Goal: Communication & Community: Answer question/provide support

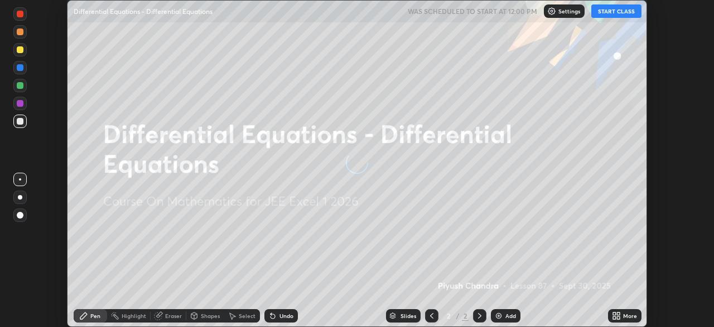
scroll to position [327, 714]
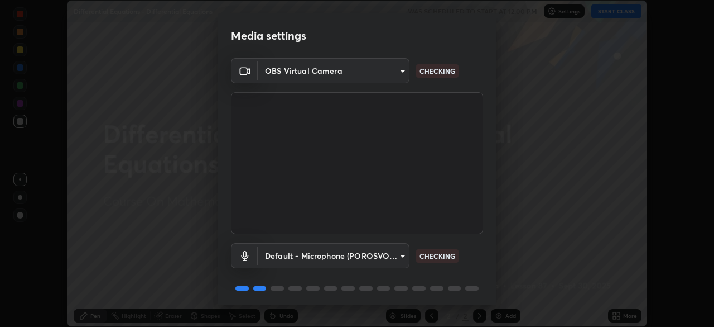
click at [393, 256] on body "Erase all Differential Equations - Differential Equations WAS SCHEDULED TO STAR…" at bounding box center [357, 163] width 714 height 327
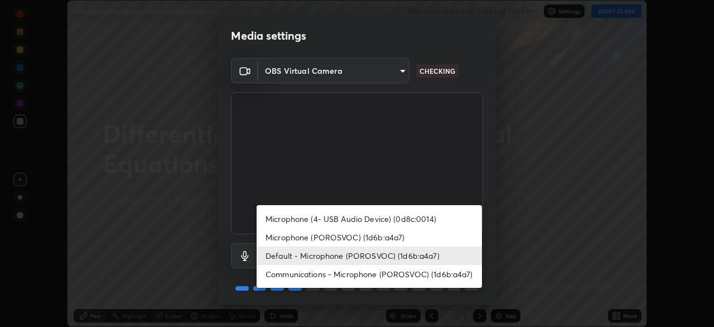
click at [396, 217] on li "Microphone (4- USB Audio Device) (0d8c:0014)" at bounding box center [369, 218] width 225 height 18
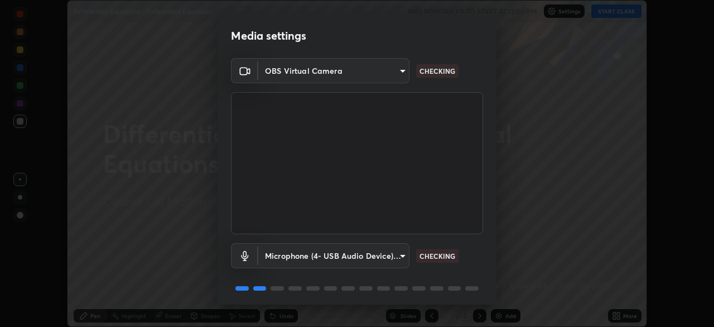
click at [391, 253] on body "Erase all Differential Equations - Differential Equations WAS SCHEDULED TO STAR…" at bounding box center [357, 163] width 714 height 327
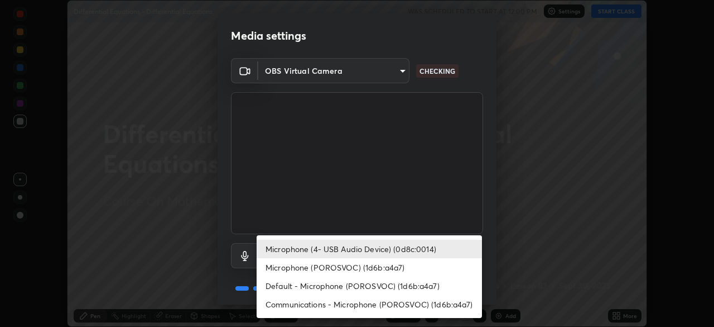
click at [399, 282] on li "Default - Microphone (POROSVOC) (1d6b:a4a7)" at bounding box center [369, 285] width 225 height 18
type input "default"
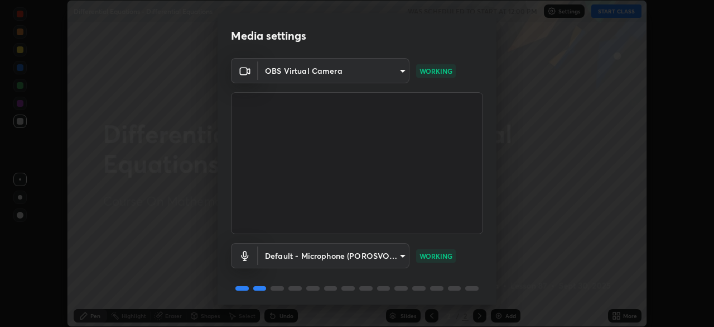
scroll to position [40, 0]
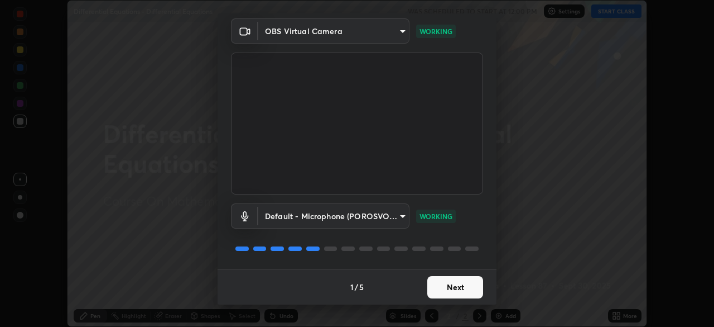
click at [458, 284] on button "Next" at bounding box center [456, 287] width 56 height 22
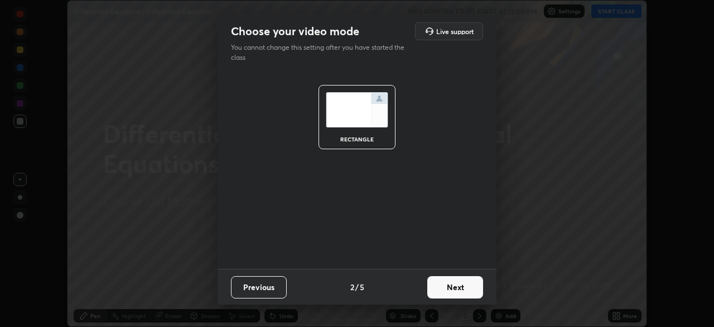
scroll to position [0, 0]
click at [458, 284] on button "Next" at bounding box center [456, 287] width 56 height 22
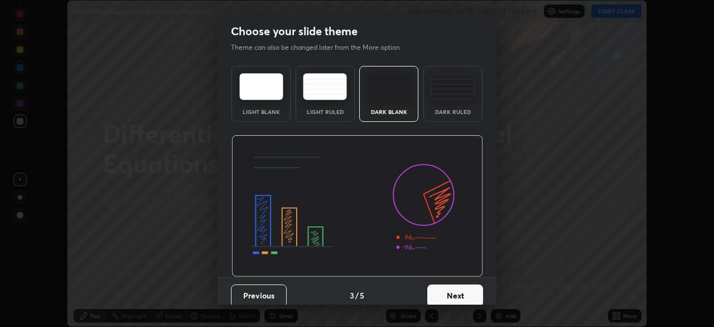
click at [460, 285] on button "Next" at bounding box center [456, 295] width 56 height 22
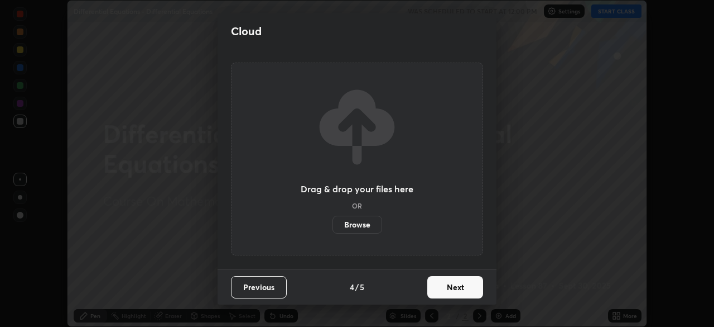
click at [465, 286] on button "Next" at bounding box center [456, 287] width 56 height 22
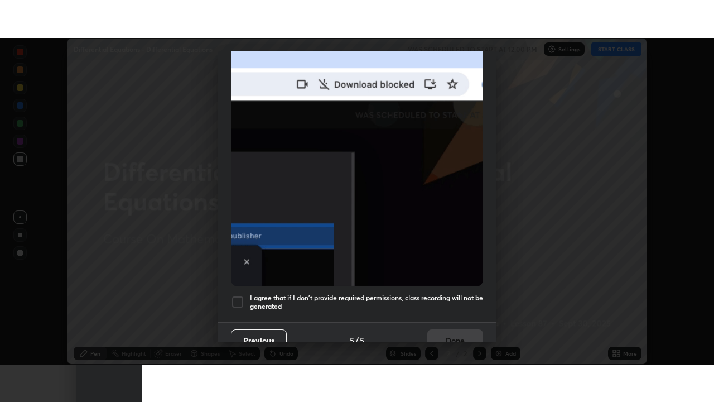
scroll to position [267, 0]
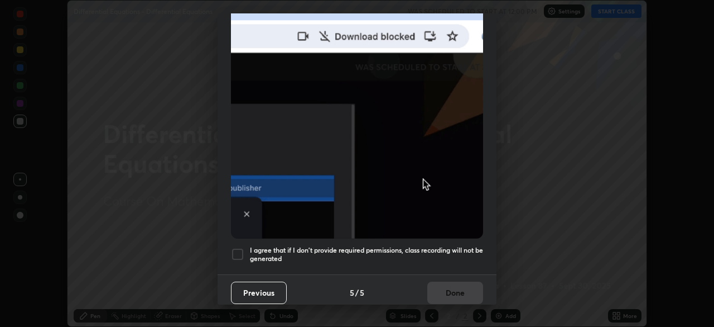
click at [399, 248] on h5 "I agree that if I don't provide required permissions, class recording will not …" at bounding box center [366, 254] width 233 height 17
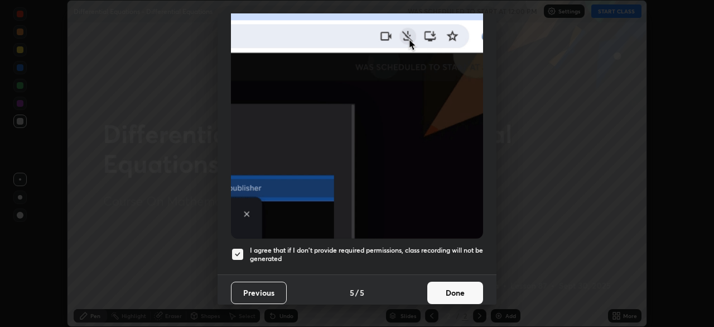
click at [460, 296] on button "Done" at bounding box center [456, 292] width 56 height 22
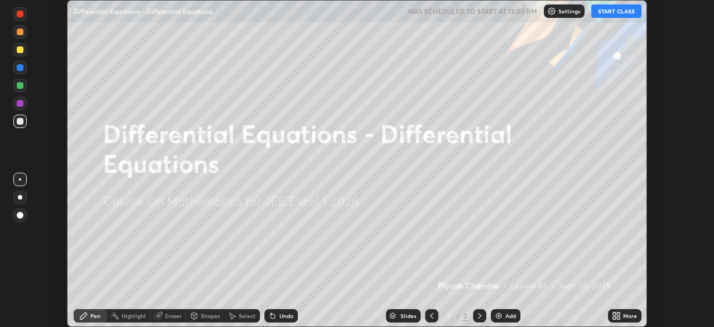
click at [632, 15] on button "START CLASS" at bounding box center [617, 10] width 50 height 13
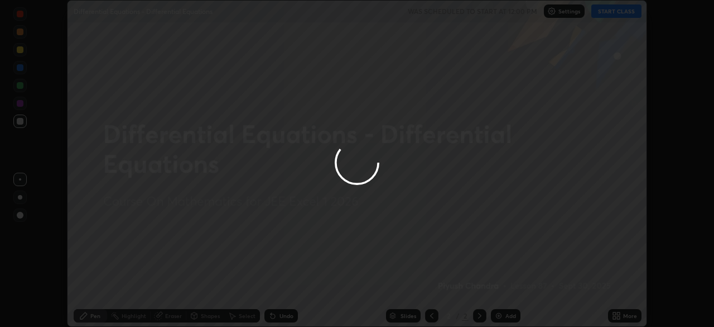
click at [627, 317] on div at bounding box center [357, 163] width 714 height 327
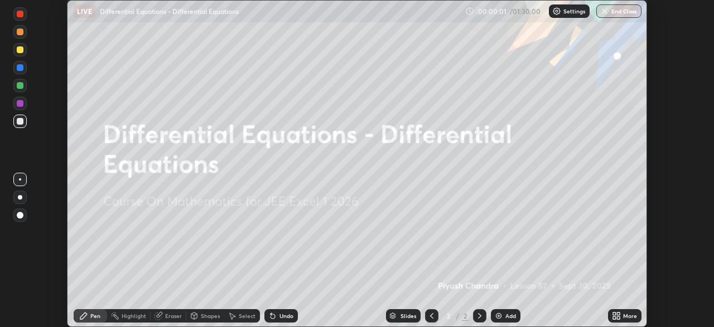
click at [628, 314] on div "More" at bounding box center [630, 316] width 14 height 6
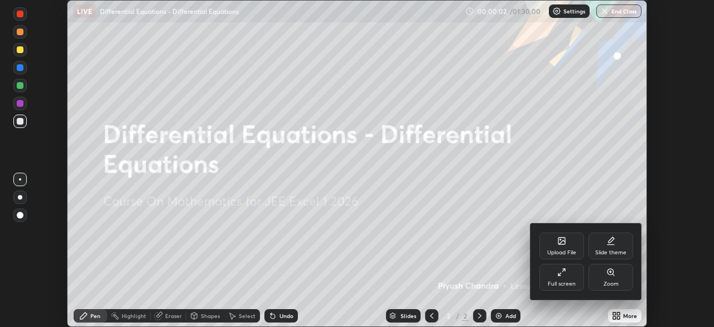
click at [565, 281] on div "Full screen" at bounding box center [562, 284] width 28 height 6
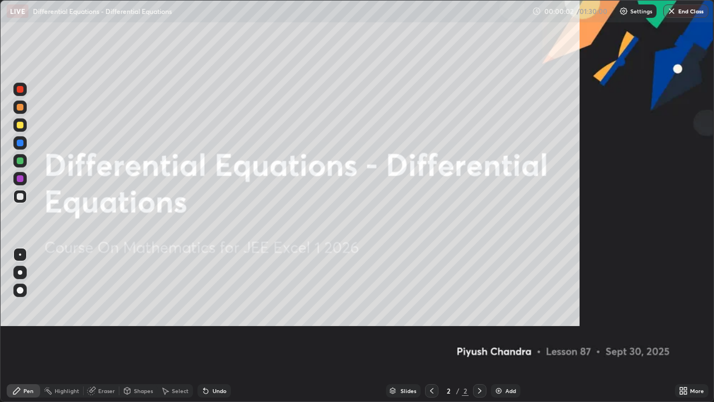
scroll to position [402, 714]
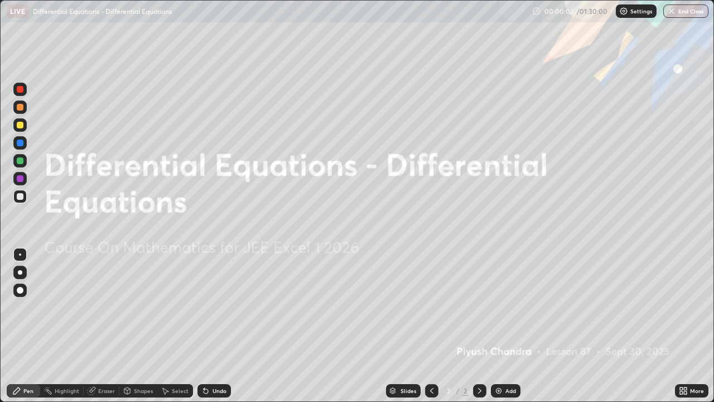
click at [509, 326] on div "Add" at bounding box center [511, 391] width 11 height 6
click at [508, 326] on div "Add" at bounding box center [511, 391] width 11 height 6
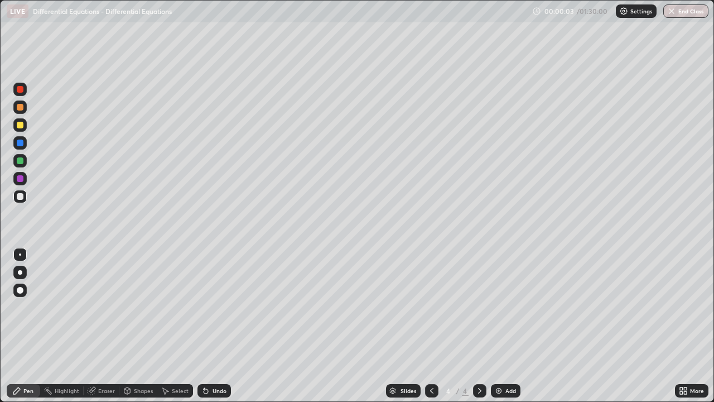
click at [508, 326] on div "Add" at bounding box center [511, 391] width 11 height 6
click at [507, 326] on div "Add" at bounding box center [506, 390] width 30 height 13
click at [508, 326] on div "Add" at bounding box center [506, 390] width 30 height 13
click at [510, 326] on div "Add" at bounding box center [506, 390] width 30 height 13
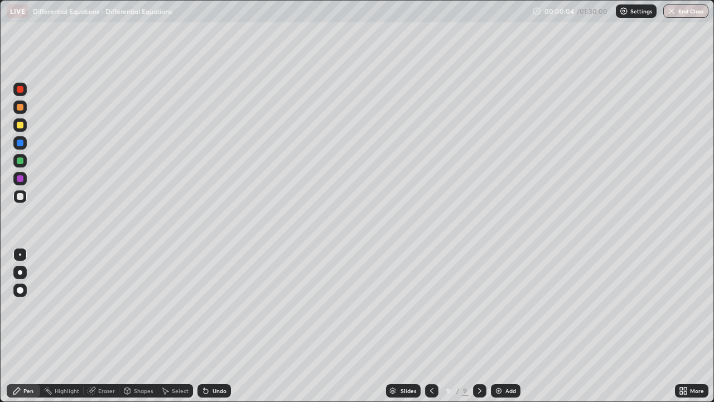
click at [510, 326] on div "Add" at bounding box center [506, 390] width 30 height 13
click at [511, 326] on div "Add" at bounding box center [506, 390] width 30 height 13
click at [397, 326] on div "Slides" at bounding box center [403, 390] width 35 height 13
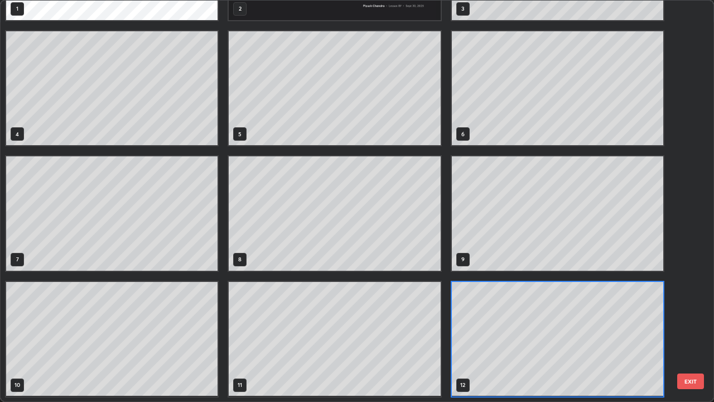
scroll to position [0, 0]
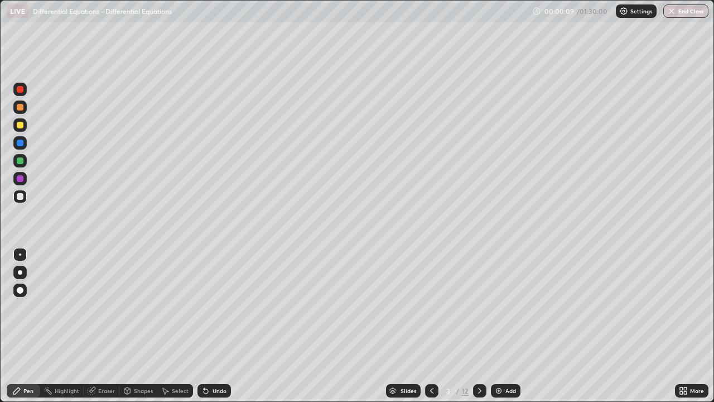
click at [23, 198] on div at bounding box center [20, 196] width 7 height 7
click at [177, 326] on div "Select" at bounding box center [180, 391] width 17 height 6
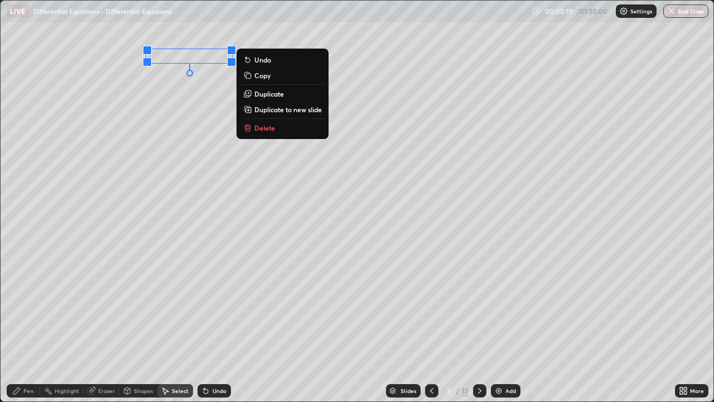
click at [271, 129] on p "Delete" at bounding box center [265, 127] width 21 height 9
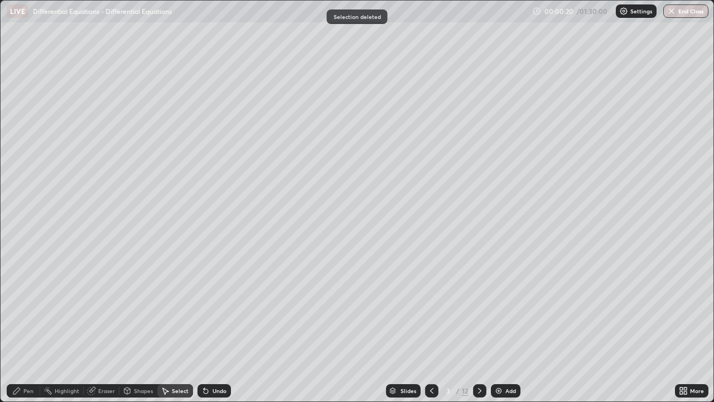
click at [25, 326] on div "Pen" at bounding box center [28, 391] width 10 height 6
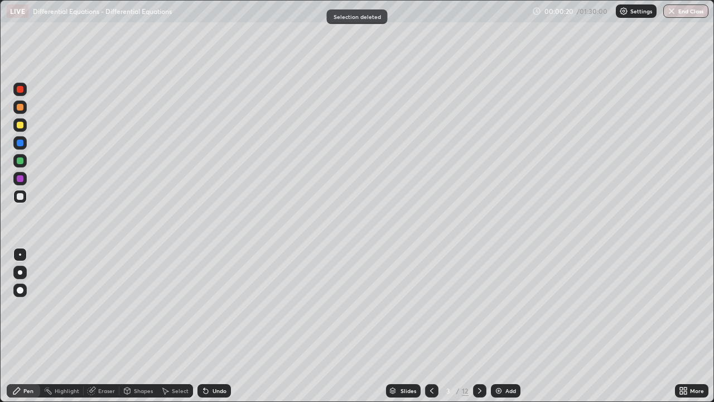
click at [21, 196] on div at bounding box center [20, 196] width 7 height 7
click at [23, 128] on div at bounding box center [19, 124] width 13 height 13
click at [21, 196] on div at bounding box center [20, 196] width 7 height 7
click at [24, 128] on div at bounding box center [19, 124] width 13 height 13
click at [22, 124] on div at bounding box center [20, 125] width 7 height 7
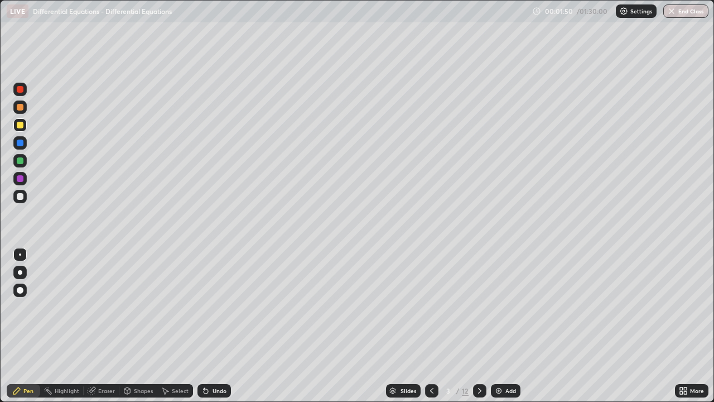
click at [20, 126] on div at bounding box center [20, 125] width 7 height 7
click at [223, 326] on div "Undo" at bounding box center [220, 391] width 14 height 6
click at [221, 326] on div "Undo" at bounding box center [214, 390] width 33 height 13
click at [219, 326] on div "Undo" at bounding box center [214, 390] width 33 height 13
click at [21, 195] on div at bounding box center [20, 196] width 7 height 7
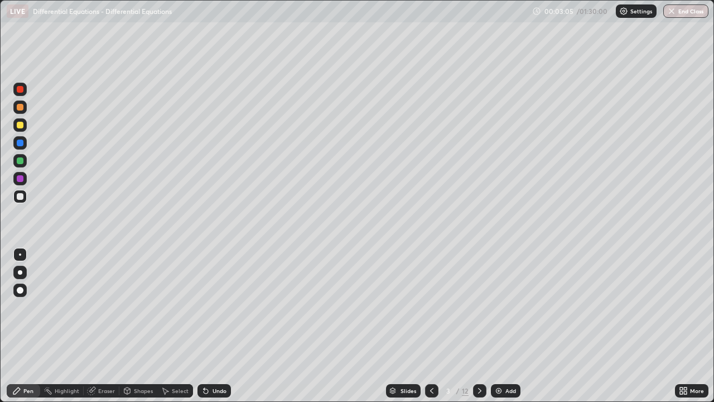
click at [479, 326] on icon at bounding box center [480, 390] width 9 height 9
click at [25, 125] on div at bounding box center [19, 124] width 13 height 13
click at [431, 326] on icon at bounding box center [432, 390] width 9 height 9
click at [479, 326] on icon at bounding box center [480, 390] width 9 height 9
click at [21, 125] on div at bounding box center [20, 125] width 7 height 7
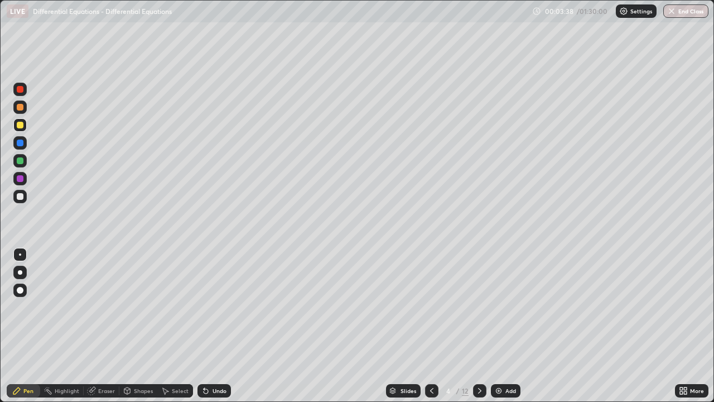
click at [179, 326] on div "Select" at bounding box center [175, 390] width 36 height 13
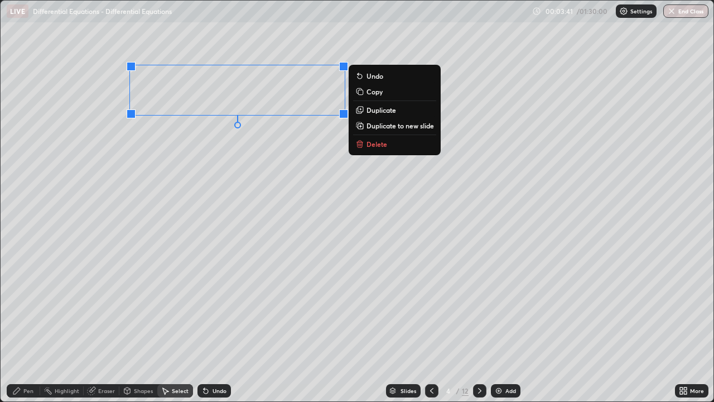
click at [26, 326] on div "Pen" at bounding box center [28, 391] width 10 height 6
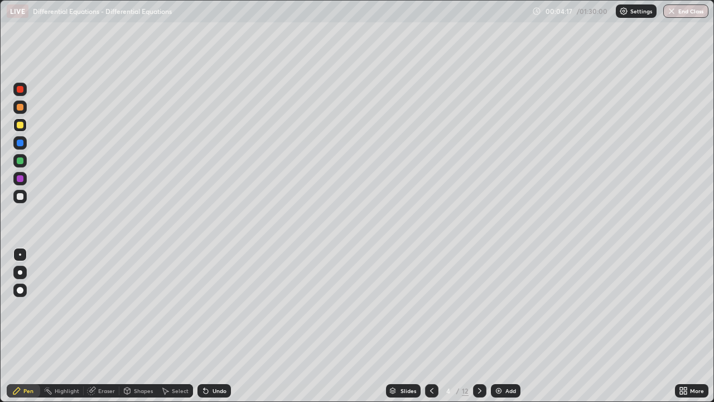
click at [21, 162] on div at bounding box center [20, 160] width 7 height 7
click at [21, 107] on div at bounding box center [20, 107] width 7 height 7
click at [22, 123] on div at bounding box center [20, 125] width 7 height 7
click at [26, 162] on div at bounding box center [19, 160] width 13 height 13
click at [22, 110] on div at bounding box center [20, 107] width 7 height 7
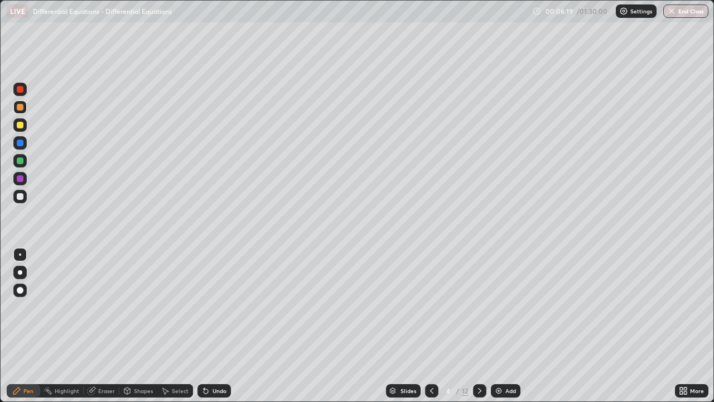
click at [186, 326] on div "Select" at bounding box center [180, 391] width 17 height 6
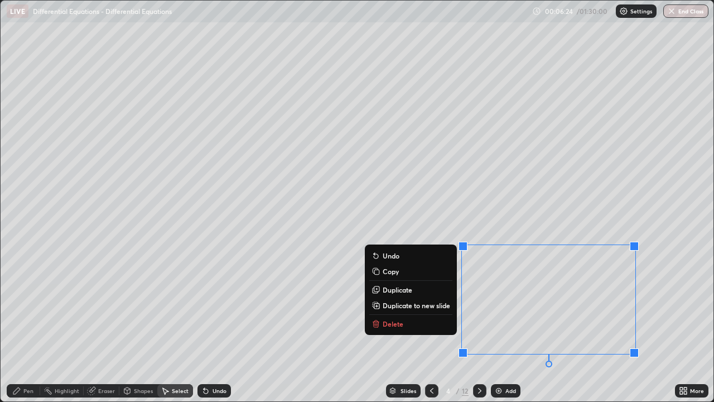
click at [30, 326] on div "Pen" at bounding box center [28, 391] width 10 height 6
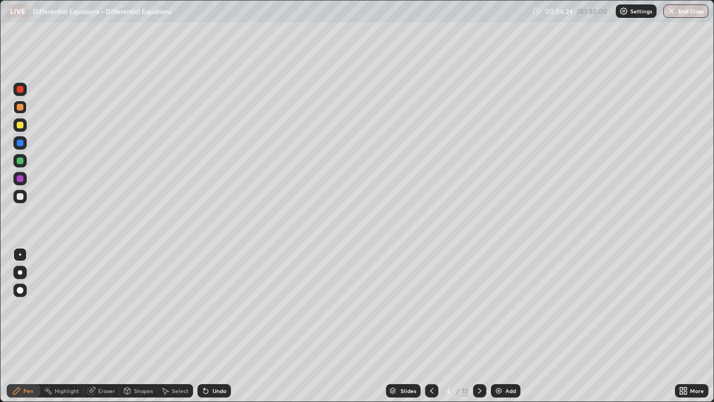
click at [21, 122] on div at bounding box center [20, 125] width 7 height 7
click at [175, 326] on div "Select" at bounding box center [180, 391] width 17 height 6
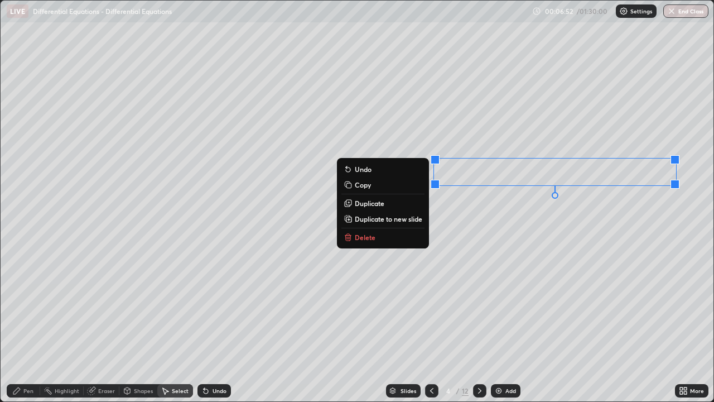
click at [35, 326] on div "Pen" at bounding box center [23, 390] width 33 height 13
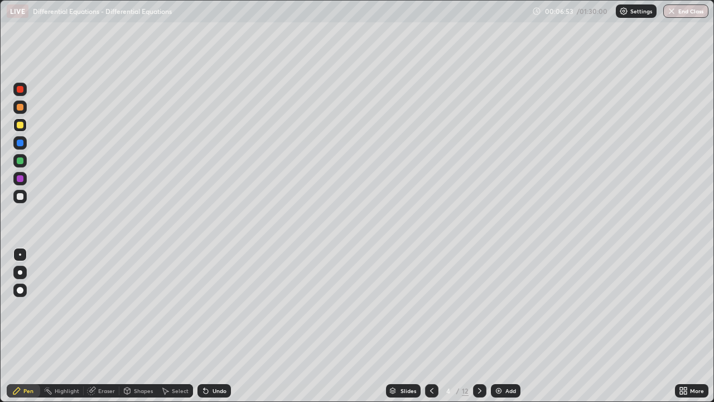
click at [22, 124] on div at bounding box center [20, 125] width 7 height 7
click at [24, 162] on div at bounding box center [19, 160] width 13 height 13
click at [217, 326] on div "Undo" at bounding box center [220, 391] width 14 height 6
click at [212, 326] on div "Undo" at bounding box center [214, 390] width 33 height 13
click at [210, 326] on div "Undo" at bounding box center [214, 390] width 33 height 13
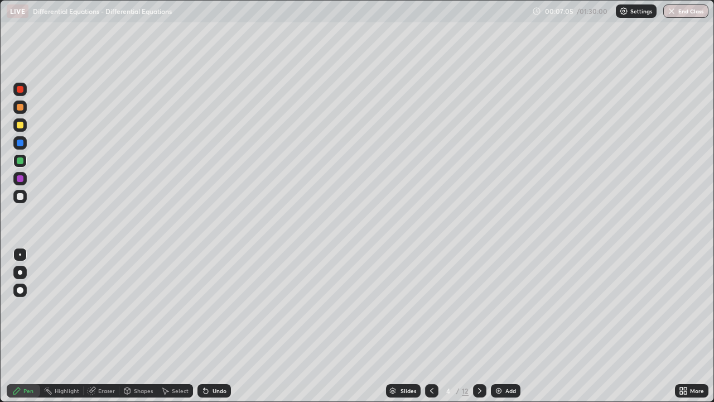
click at [224, 326] on div "Undo" at bounding box center [214, 390] width 33 height 13
click at [217, 326] on div "Undo" at bounding box center [220, 391] width 14 height 6
click at [219, 326] on div "Undo" at bounding box center [220, 391] width 14 height 6
click at [221, 326] on div "Undo" at bounding box center [220, 391] width 14 height 6
click at [218, 326] on div "Undo" at bounding box center [220, 391] width 14 height 6
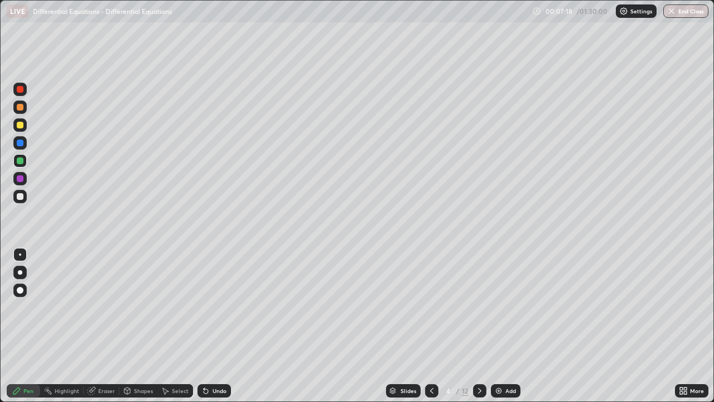
click at [221, 326] on div "Undo" at bounding box center [220, 391] width 14 height 6
click at [185, 326] on div "Select" at bounding box center [180, 391] width 17 height 6
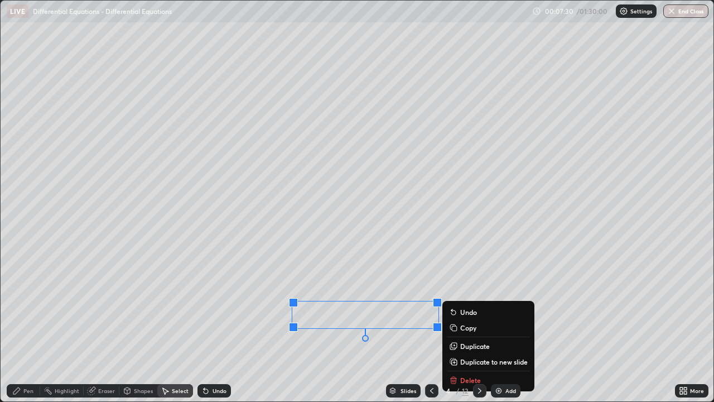
click at [26, 326] on div "Pen" at bounding box center [23, 390] width 33 height 13
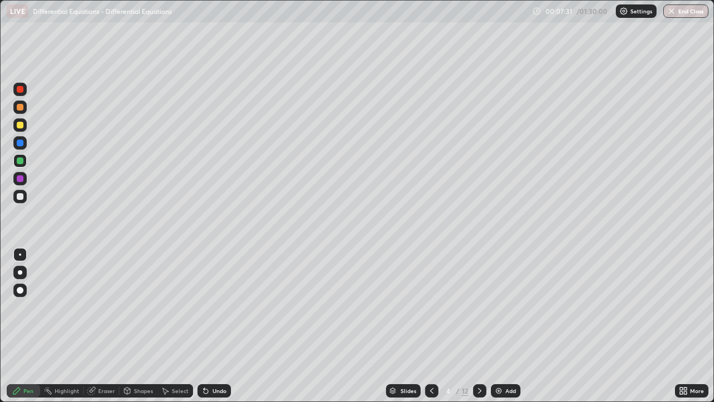
click at [21, 124] on div at bounding box center [20, 125] width 7 height 7
click at [25, 108] on div at bounding box center [19, 106] width 13 height 13
click at [20, 124] on div at bounding box center [20, 125] width 7 height 7
click at [21, 129] on div at bounding box center [19, 124] width 13 height 13
click at [181, 326] on div "Select" at bounding box center [180, 391] width 17 height 6
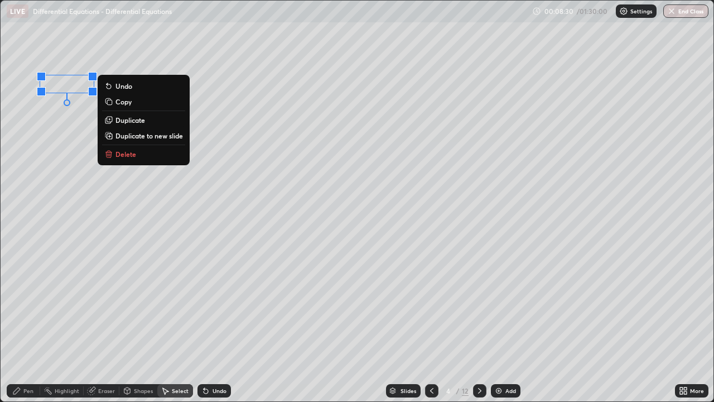
click at [32, 326] on div "Pen" at bounding box center [28, 391] width 10 height 6
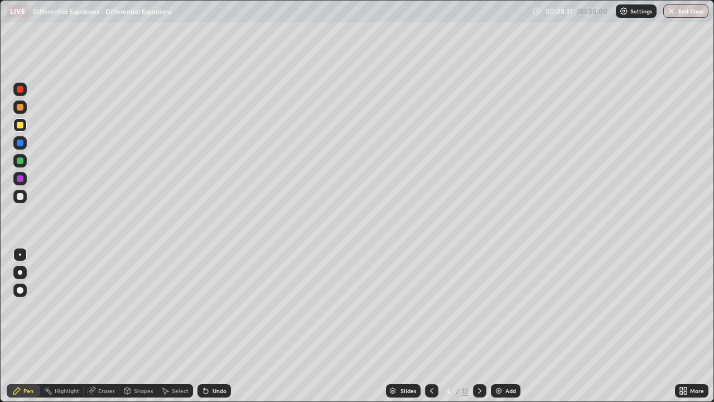
click at [21, 124] on div at bounding box center [20, 125] width 7 height 7
click at [217, 326] on div "Undo" at bounding box center [220, 391] width 14 height 6
click at [213, 326] on div "Undo" at bounding box center [220, 391] width 14 height 6
click at [214, 326] on div "Undo" at bounding box center [220, 391] width 14 height 6
click at [21, 159] on div at bounding box center [20, 160] width 7 height 7
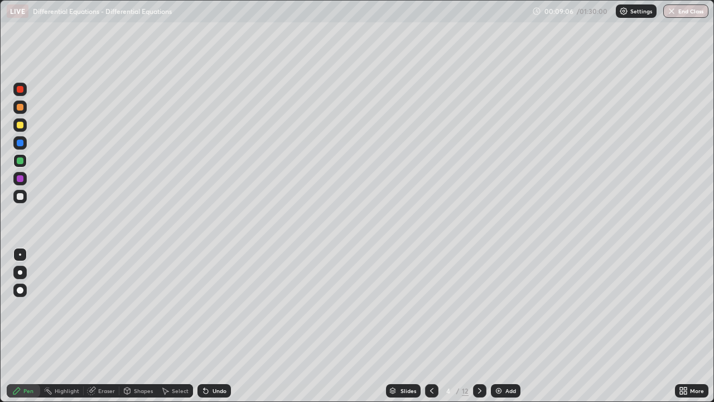
click at [20, 108] on div at bounding box center [20, 107] width 7 height 7
click at [100, 326] on div "Eraser" at bounding box center [106, 391] width 17 height 6
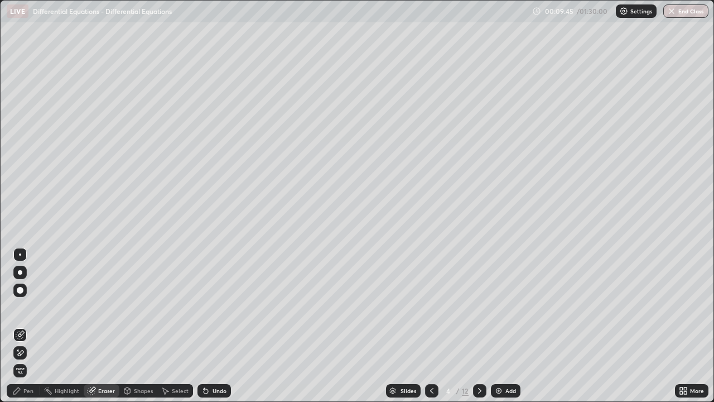
click at [24, 326] on div "Pen" at bounding box center [28, 391] width 10 height 6
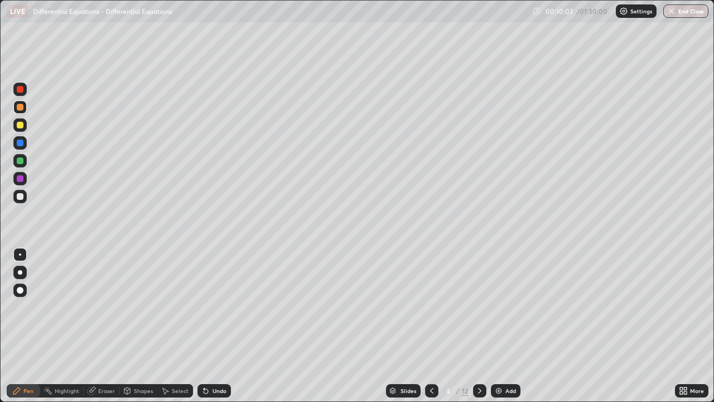
click at [23, 201] on div at bounding box center [19, 196] width 13 height 13
click at [21, 201] on div at bounding box center [19, 196] width 13 height 13
click at [431, 326] on icon at bounding box center [432, 390] width 9 height 9
click at [480, 326] on icon at bounding box center [480, 390] width 9 height 9
click at [478, 326] on icon at bounding box center [479, 391] width 3 height 6
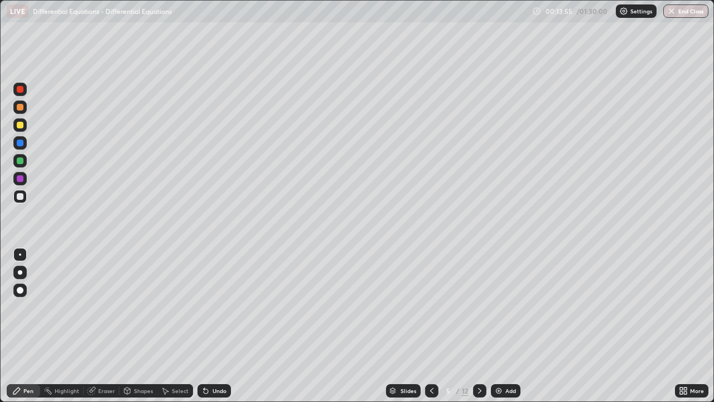
click at [21, 196] on div at bounding box center [20, 196] width 7 height 7
click at [23, 128] on div at bounding box center [19, 124] width 13 height 13
click at [21, 125] on div at bounding box center [20, 125] width 7 height 7
click at [20, 161] on div at bounding box center [20, 160] width 7 height 7
click at [21, 124] on div at bounding box center [20, 125] width 7 height 7
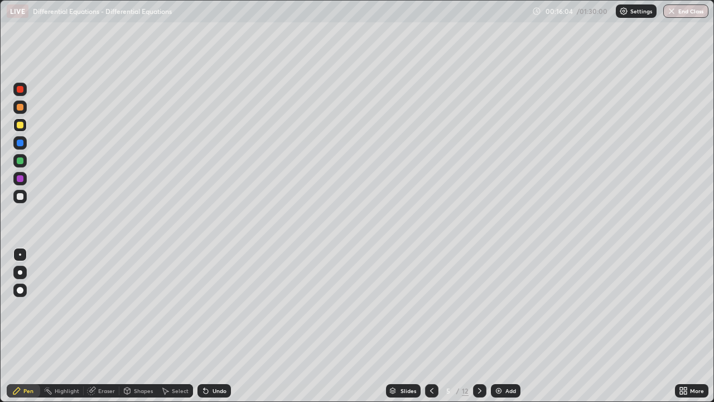
click at [215, 326] on div "Undo" at bounding box center [214, 390] width 33 height 13
click at [106, 326] on div "Eraser" at bounding box center [106, 391] width 17 height 6
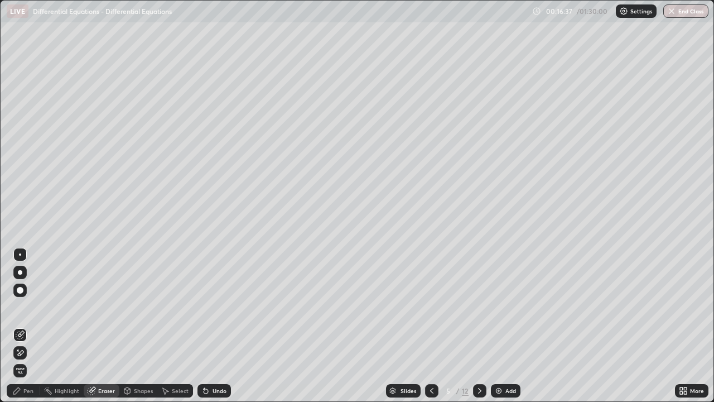
click at [23, 326] on div "Pen" at bounding box center [28, 391] width 10 height 6
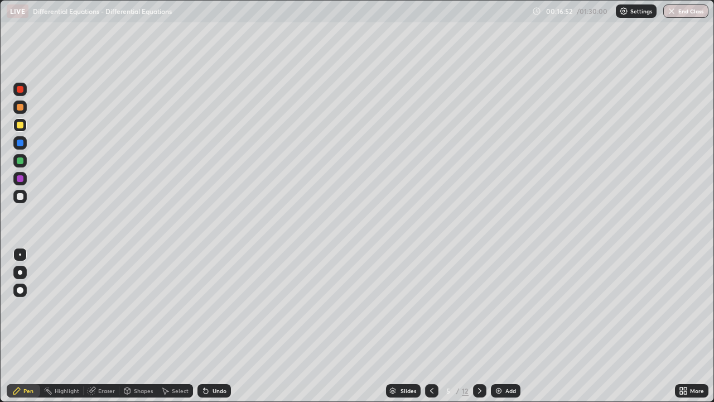
click at [213, 326] on div "Undo" at bounding box center [220, 391] width 14 height 6
click at [219, 326] on div "Undo" at bounding box center [220, 391] width 14 height 6
click at [229, 326] on div "Undo" at bounding box center [214, 390] width 33 height 13
click at [20, 108] on div at bounding box center [20, 107] width 7 height 7
click at [214, 326] on div "Undo" at bounding box center [220, 391] width 14 height 6
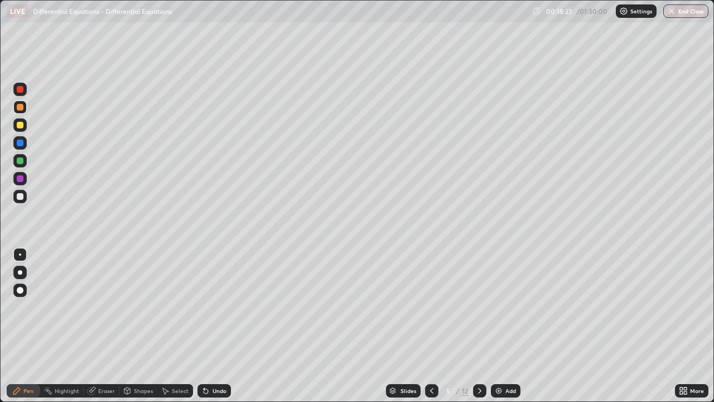
click at [21, 125] on div at bounding box center [20, 125] width 7 height 7
click at [22, 149] on div at bounding box center [19, 142] width 13 height 13
click at [21, 195] on div at bounding box center [20, 196] width 7 height 7
click at [21, 197] on div at bounding box center [20, 196] width 7 height 7
click at [181, 326] on div "Select" at bounding box center [180, 391] width 17 height 6
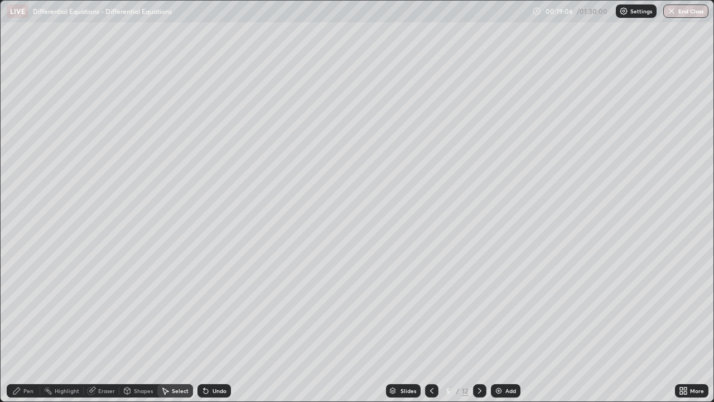
click at [145, 326] on div "Shapes" at bounding box center [143, 391] width 19 height 6
click at [32, 326] on div "Pen" at bounding box center [28, 391] width 10 height 6
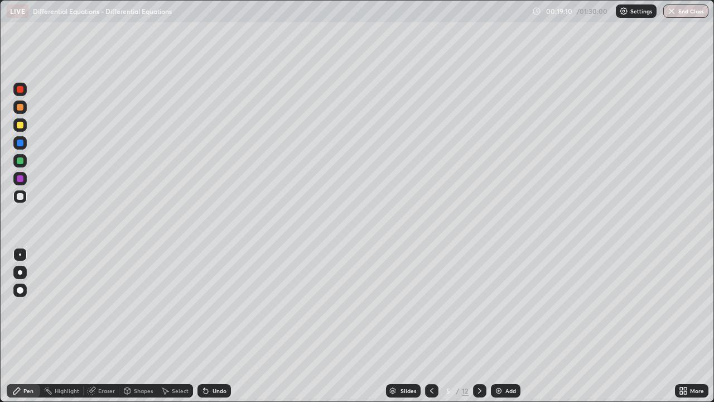
click at [22, 128] on div at bounding box center [20, 125] width 7 height 7
click at [21, 127] on div at bounding box center [20, 125] width 7 height 7
click at [214, 326] on div "Undo" at bounding box center [214, 390] width 33 height 13
click at [213, 326] on div "Undo" at bounding box center [220, 391] width 14 height 6
click at [20, 200] on div at bounding box center [19, 196] width 13 height 13
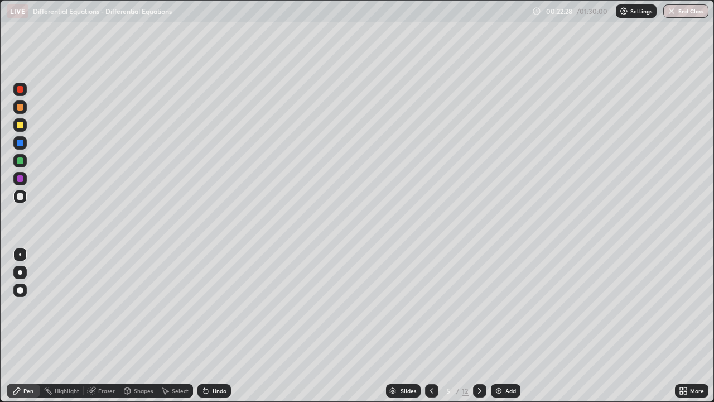
click at [21, 201] on div at bounding box center [19, 196] width 13 height 13
click at [479, 326] on icon at bounding box center [480, 390] width 9 height 9
click at [431, 326] on div at bounding box center [431, 390] width 13 height 13
click at [21, 105] on div at bounding box center [20, 107] width 7 height 7
click at [102, 326] on div "Eraser" at bounding box center [106, 391] width 17 height 6
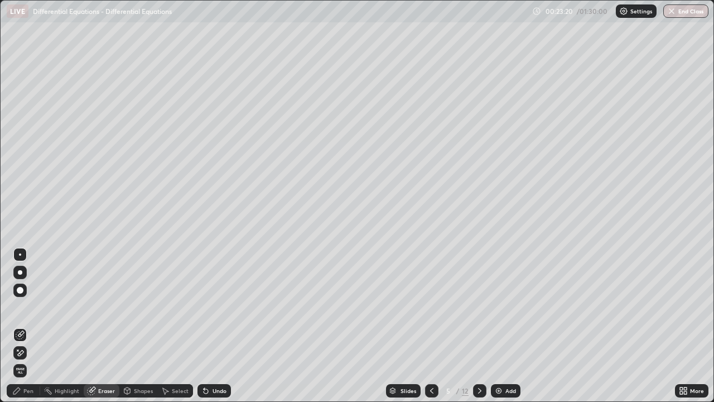
click at [28, 326] on div "Pen" at bounding box center [28, 391] width 10 height 6
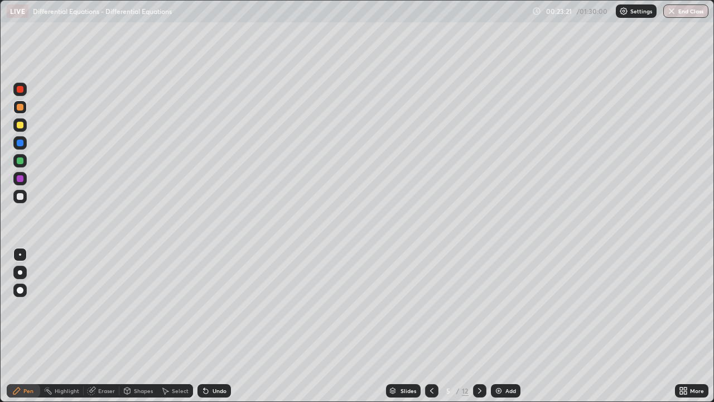
click at [23, 109] on div at bounding box center [20, 107] width 7 height 7
click at [18, 109] on div at bounding box center [20, 107] width 7 height 7
click at [100, 326] on div "Eraser" at bounding box center [106, 391] width 17 height 6
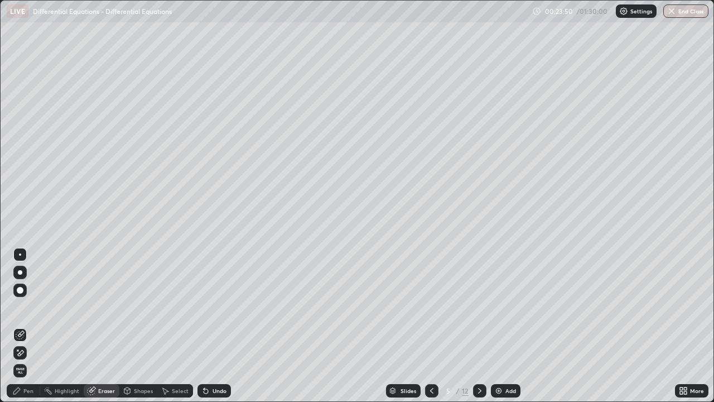
click at [22, 326] on div "Pen" at bounding box center [23, 390] width 33 height 13
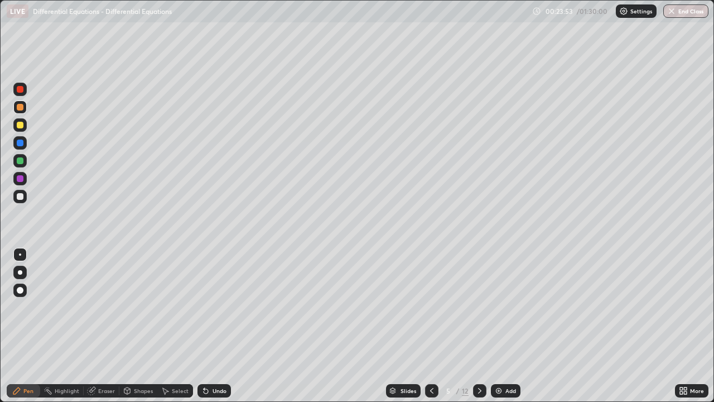
click at [25, 196] on div at bounding box center [19, 196] width 13 height 13
click at [21, 199] on div at bounding box center [20, 196] width 7 height 7
click at [22, 199] on div at bounding box center [20, 196] width 7 height 7
click at [477, 326] on icon at bounding box center [480, 390] width 9 height 9
click at [22, 198] on div at bounding box center [20, 196] width 7 height 7
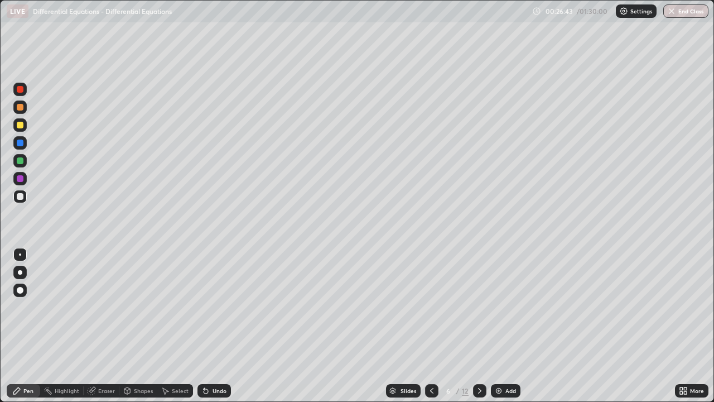
click at [26, 127] on div at bounding box center [19, 124] width 13 height 13
click at [21, 111] on div at bounding box center [19, 106] width 13 height 13
click at [18, 126] on div at bounding box center [20, 125] width 7 height 7
click at [18, 165] on div at bounding box center [19, 160] width 13 height 13
click at [17, 163] on div at bounding box center [19, 160] width 13 height 13
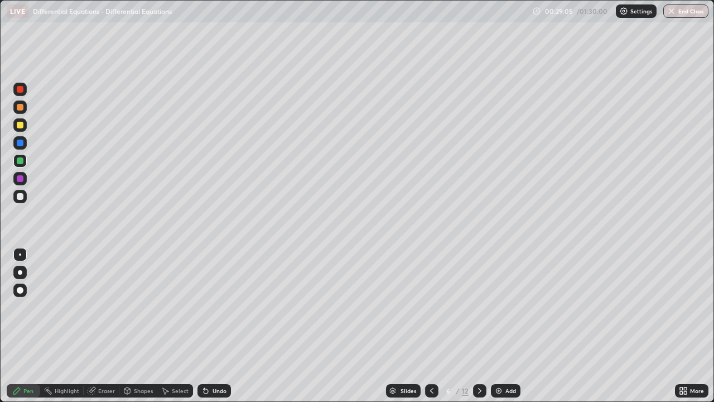
click at [21, 124] on div at bounding box center [20, 125] width 7 height 7
click at [20, 164] on div at bounding box center [20, 160] width 7 height 7
click at [20, 126] on div at bounding box center [20, 125] width 7 height 7
click at [18, 143] on div at bounding box center [20, 143] width 7 height 7
click at [22, 127] on div at bounding box center [20, 125] width 7 height 7
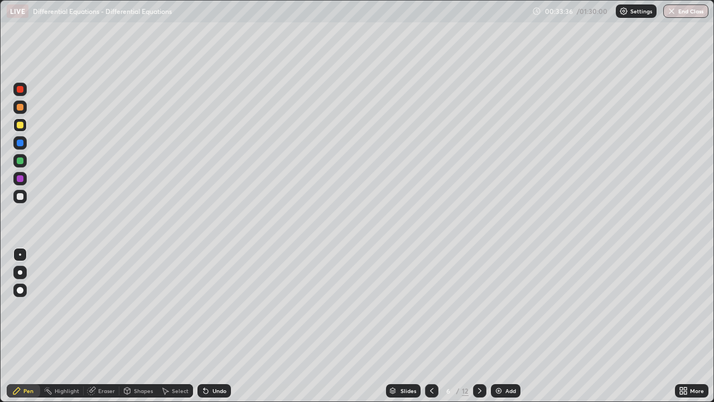
click at [19, 127] on div at bounding box center [20, 125] width 7 height 7
click at [181, 326] on div "Select" at bounding box center [180, 391] width 17 height 6
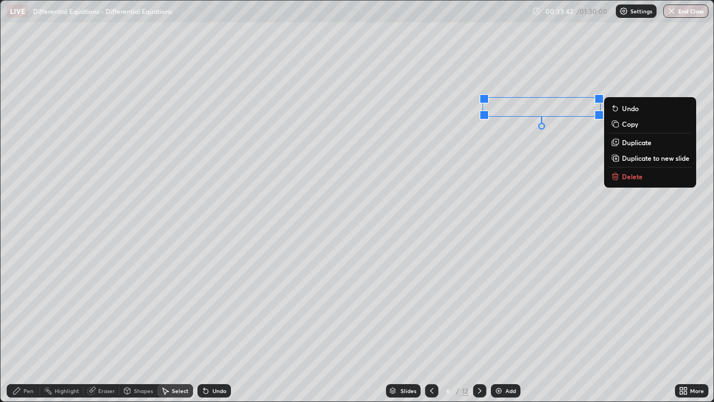
click at [377, 326] on div "0 ° Undo Copy Duplicate Duplicate to new slide Delete" at bounding box center [357, 201] width 713 height 401
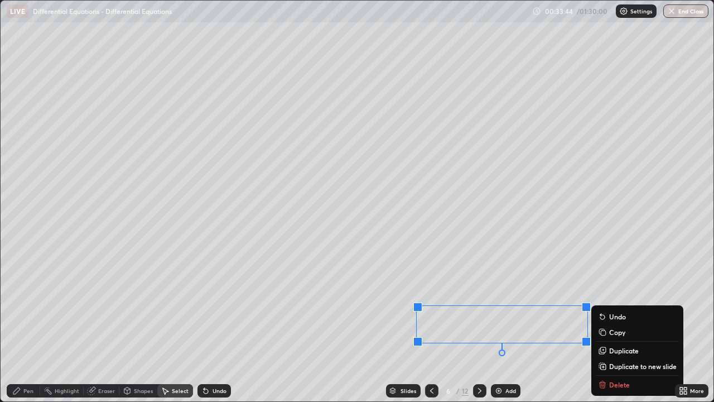
click at [631, 326] on p "Duplicate to new slide" at bounding box center [643, 366] width 68 height 9
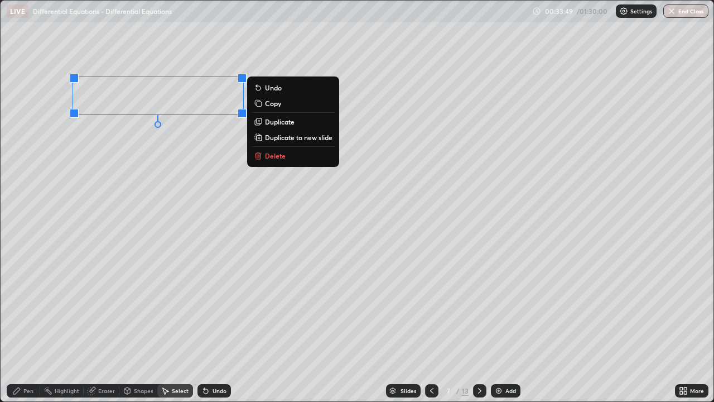
click at [431, 326] on icon at bounding box center [432, 390] width 9 height 9
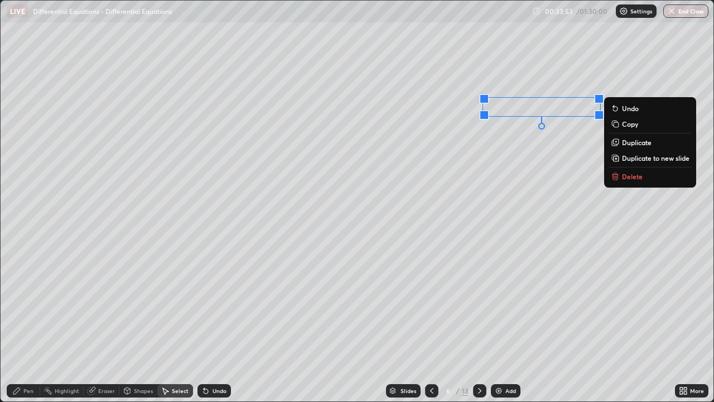
click at [540, 175] on div "0 ° Undo Copy Duplicate Duplicate to new slide Delete" at bounding box center [357, 201] width 713 height 401
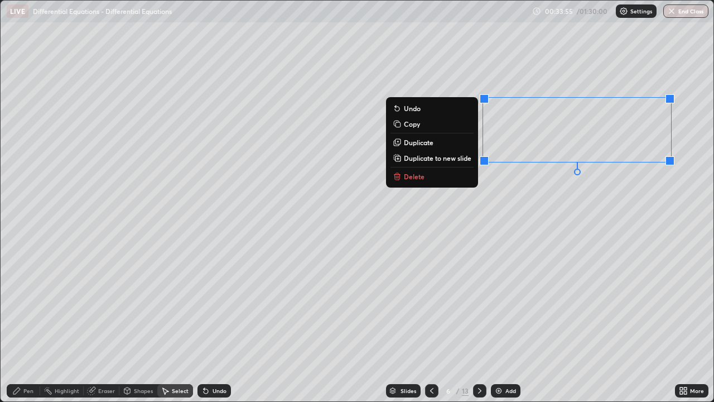
click at [425, 122] on button "Copy" at bounding box center [432, 123] width 83 height 13
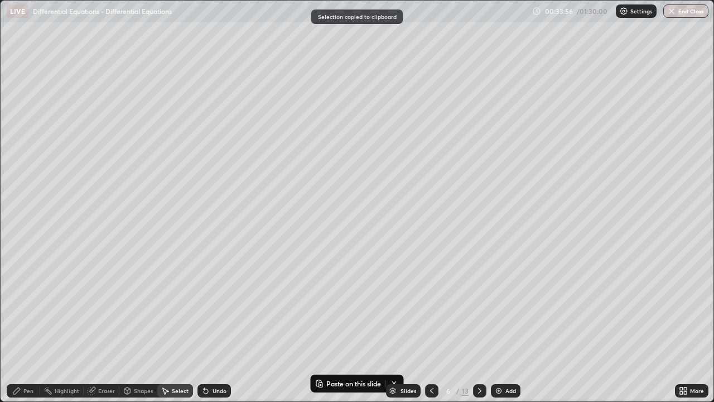
click at [478, 326] on icon at bounding box center [480, 390] width 9 height 9
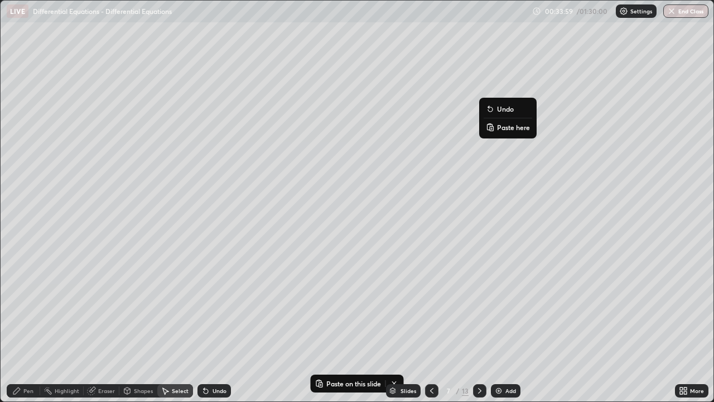
click at [508, 129] on p "Paste here" at bounding box center [513, 127] width 33 height 9
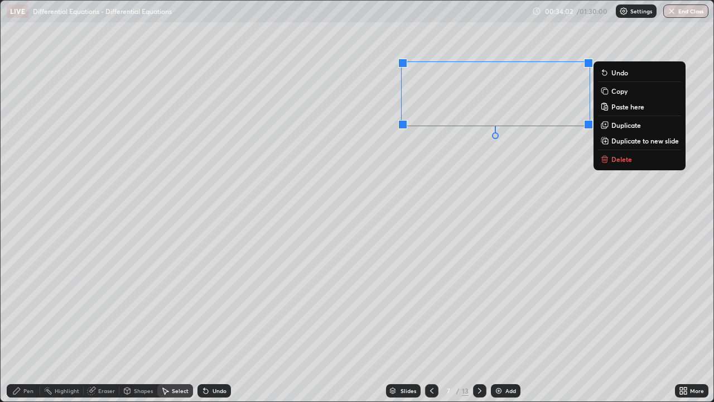
click at [32, 326] on div "Pen" at bounding box center [28, 391] width 10 height 6
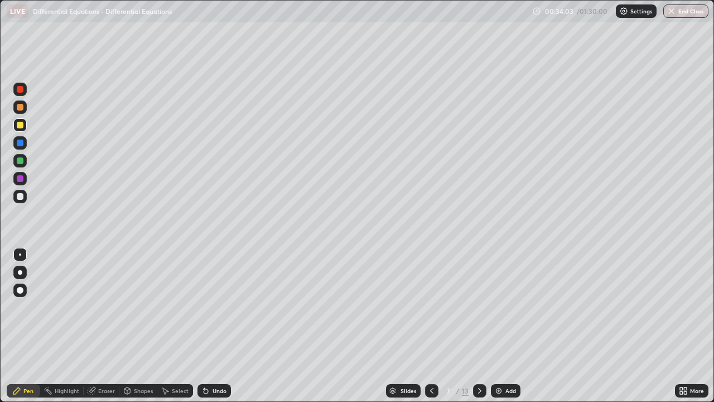
click at [21, 126] on div at bounding box center [20, 125] width 7 height 7
click at [21, 109] on div at bounding box center [20, 107] width 7 height 7
click at [217, 326] on div "Undo" at bounding box center [220, 391] width 14 height 6
click at [20, 126] on div at bounding box center [20, 125] width 7 height 7
click at [19, 160] on div at bounding box center [20, 160] width 7 height 7
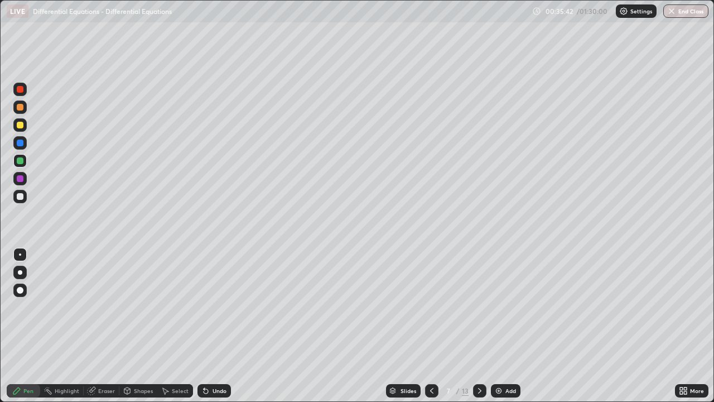
click at [21, 122] on div at bounding box center [20, 125] width 7 height 7
click at [20, 161] on div at bounding box center [20, 160] width 7 height 7
click at [20, 197] on div at bounding box center [20, 196] width 7 height 7
click at [22, 198] on div at bounding box center [20, 196] width 7 height 7
click at [20, 197] on div at bounding box center [20, 196] width 7 height 7
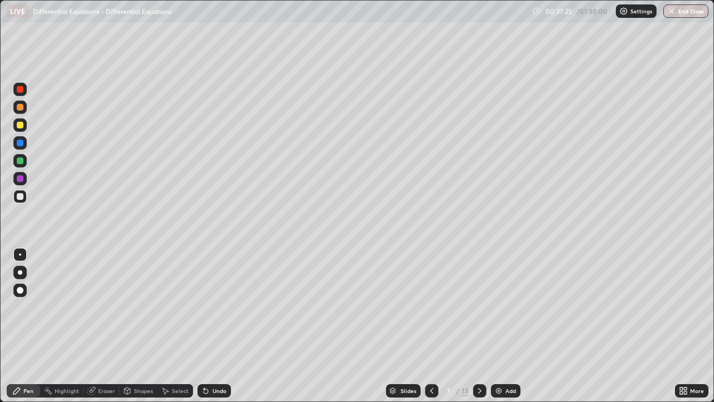
click at [433, 326] on icon at bounding box center [432, 390] width 9 height 9
click at [478, 326] on icon at bounding box center [480, 390] width 9 height 9
click at [479, 326] on div at bounding box center [479, 390] width 13 height 13
click at [433, 326] on icon at bounding box center [432, 390] width 9 height 9
click at [25, 198] on div at bounding box center [19, 196] width 13 height 13
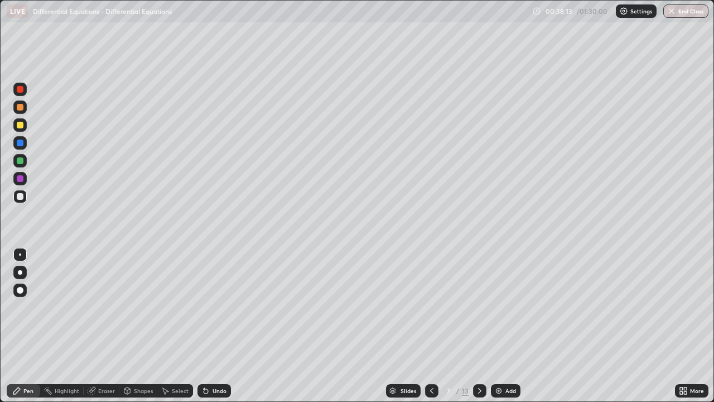
click at [23, 198] on div at bounding box center [20, 196] width 7 height 7
click at [479, 326] on icon at bounding box center [479, 391] width 3 height 6
click at [214, 326] on div "Undo" at bounding box center [220, 391] width 14 height 6
click at [219, 326] on div "Undo" at bounding box center [220, 391] width 14 height 6
click at [21, 124] on div at bounding box center [20, 125] width 7 height 7
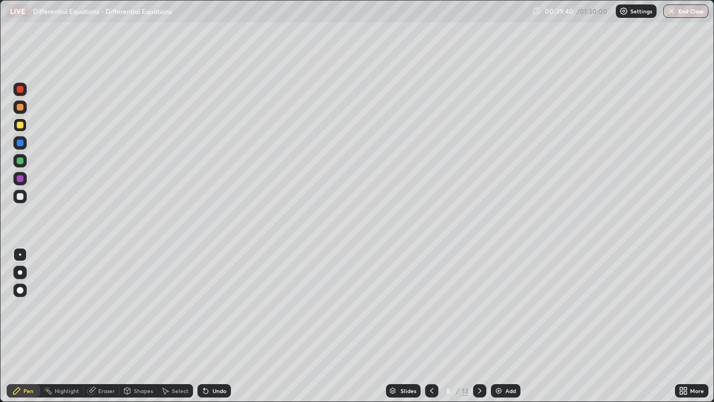
click at [22, 196] on div at bounding box center [20, 196] width 7 height 7
click at [20, 124] on div at bounding box center [20, 125] width 7 height 7
click at [20, 161] on div at bounding box center [20, 160] width 7 height 7
click at [20, 124] on div at bounding box center [20, 125] width 7 height 7
click at [218, 326] on div "Undo" at bounding box center [220, 391] width 14 height 6
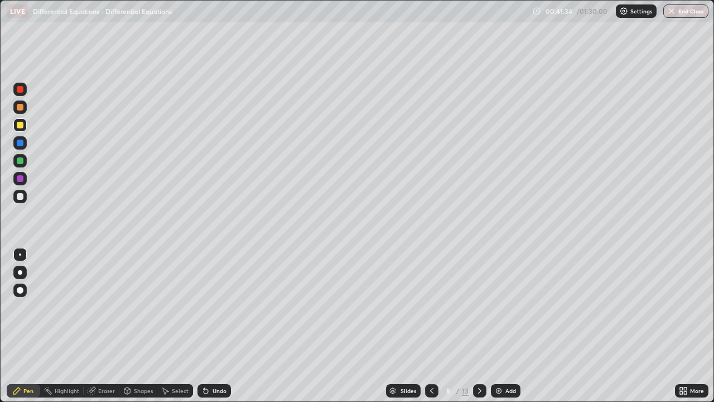
click at [215, 326] on div "Undo" at bounding box center [220, 391] width 14 height 6
click at [180, 326] on div "Select" at bounding box center [180, 391] width 17 height 6
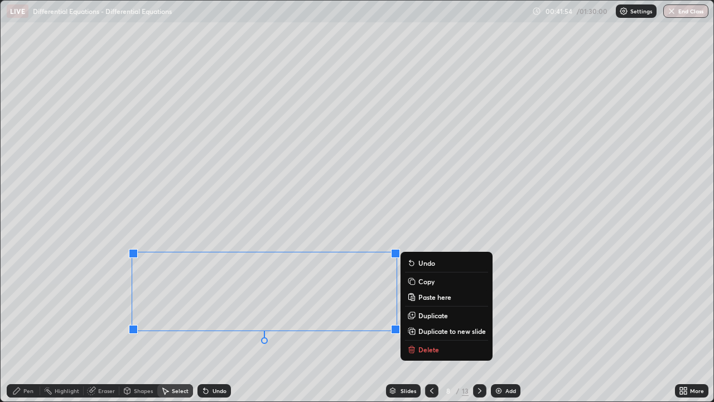
click at [27, 326] on div "Pen" at bounding box center [28, 391] width 10 height 6
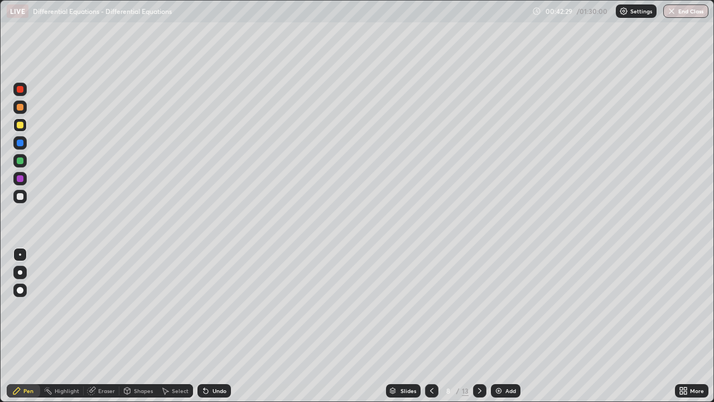
click at [179, 326] on div "Select" at bounding box center [180, 391] width 17 height 6
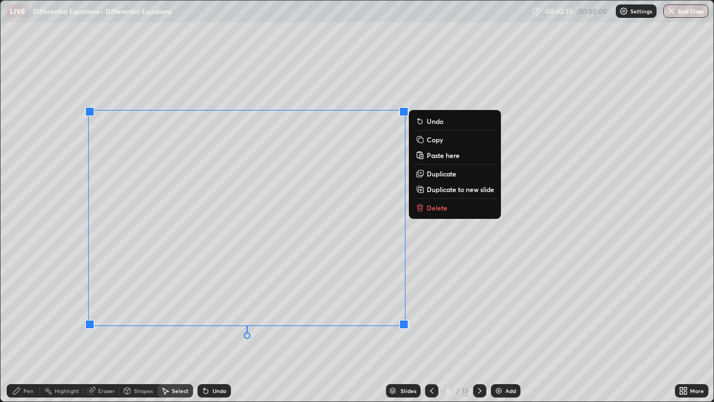
click at [28, 326] on div "Pen" at bounding box center [28, 391] width 10 height 6
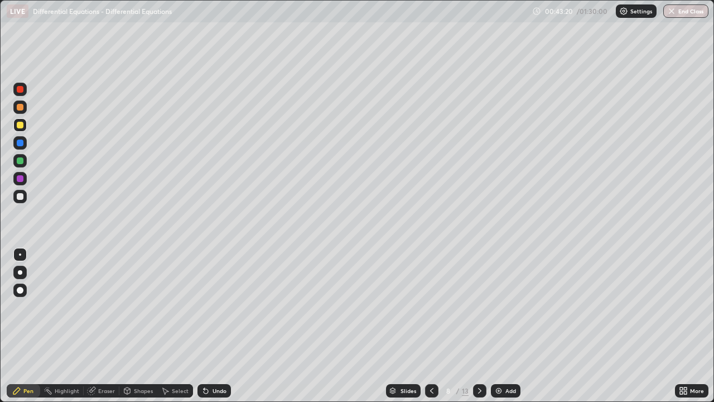
click at [220, 326] on div "Undo" at bounding box center [220, 391] width 14 height 6
click at [221, 326] on div "Undo" at bounding box center [220, 391] width 14 height 6
click at [223, 326] on div "Undo" at bounding box center [220, 391] width 14 height 6
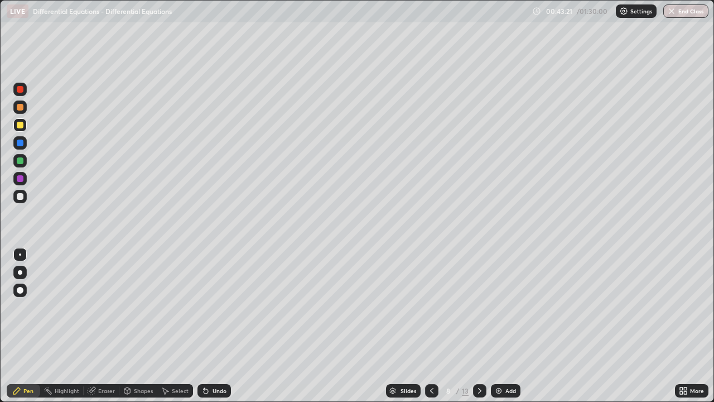
click at [223, 326] on div "Undo" at bounding box center [220, 391] width 14 height 6
click at [21, 163] on div at bounding box center [20, 160] width 7 height 7
click at [19, 127] on div at bounding box center [20, 125] width 7 height 7
click at [479, 326] on icon at bounding box center [480, 390] width 9 height 9
click at [21, 198] on div at bounding box center [20, 196] width 7 height 7
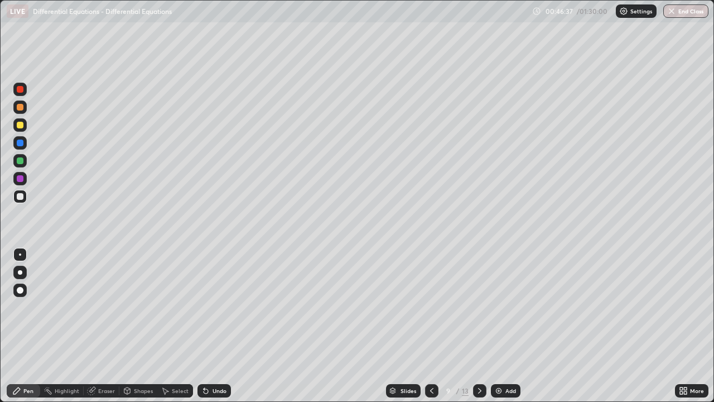
click at [21, 199] on div at bounding box center [20, 196] width 7 height 7
click at [20, 123] on div at bounding box center [20, 125] width 7 height 7
click at [18, 162] on div at bounding box center [20, 160] width 7 height 7
click at [19, 196] on div at bounding box center [20, 196] width 7 height 7
click at [407, 326] on div "Slides" at bounding box center [403, 390] width 35 height 13
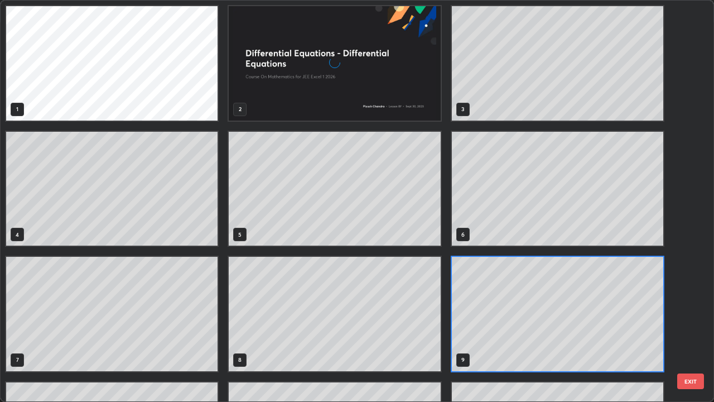
scroll to position [397, 708]
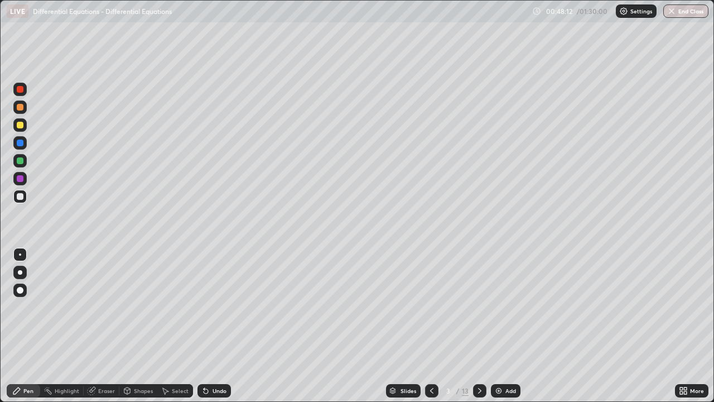
click at [402, 326] on div "Slides" at bounding box center [409, 391] width 16 height 6
click at [214, 326] on div "Undo" at bounding box center [214, 390] width 33 height 13
click at [24, 129] on div at bounding box center [19, 124] width 13 height 13
click at [218, 326] on div "Undo" at bounding box center [220, 391] width 14 height 6
click at [20, 108] on div at bounding box center [20, 107] width 7 height 7
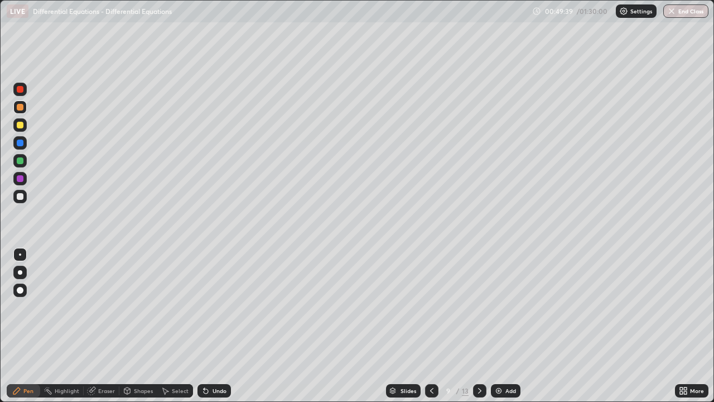
click at [180, 326] on div "Select" at bounding box center [180, 391] width 17 height 6
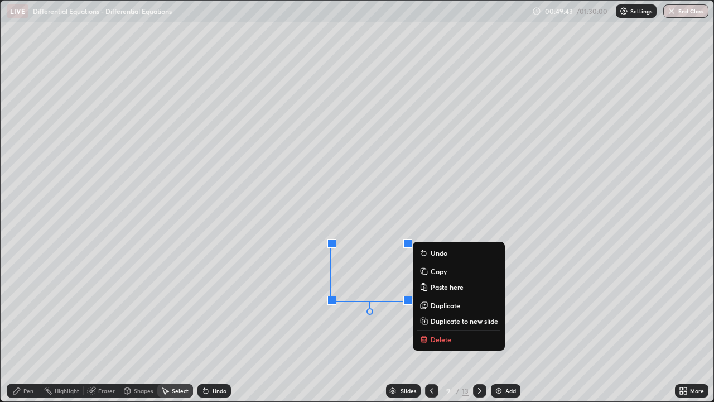
click at [218, 326] on div "Undo" at bounding box center [220, 391] width 14 height 6
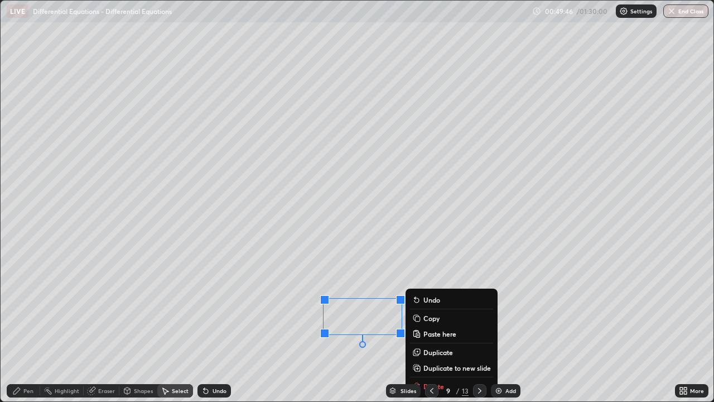
click at [24, 326] on div "Pen" at bounding box center [28, 391] width 10 height 6
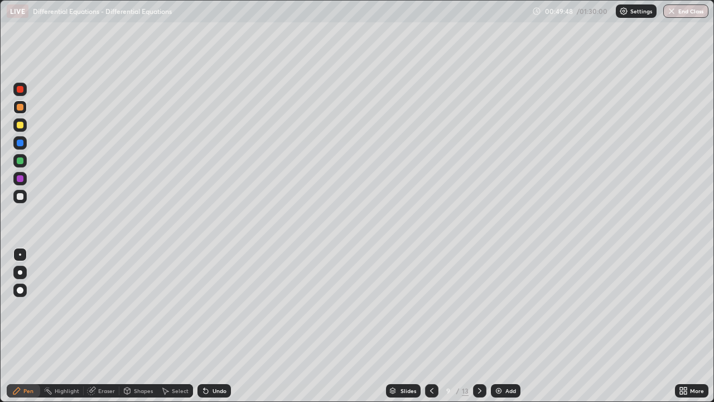
click at [184, 326] on div "Select" at bounding box center [180, 391] width 17 height 6
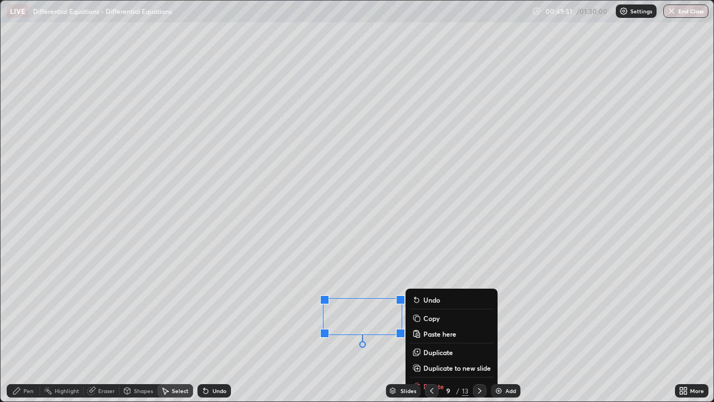
click at [102, 326] on div "Eraser" at bounding box center [106, 391] width 17 height 6
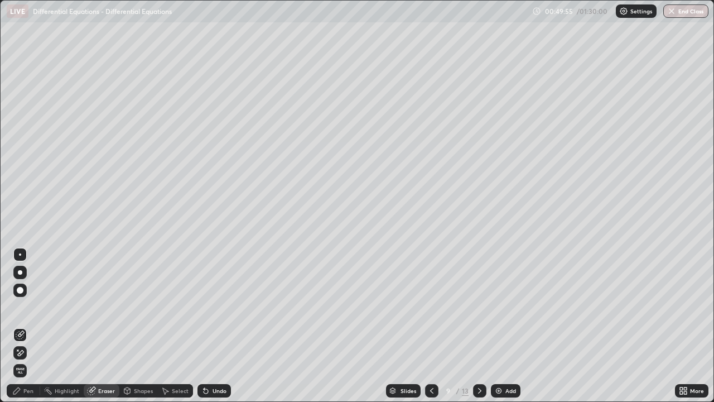
click at [28, 326] on div "Pen" at bounding box center [28, 391] width 10 height 6
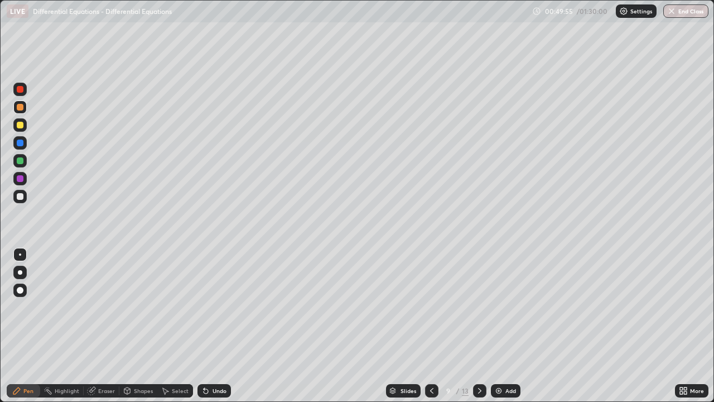
click at [21, 128] on div at bounding box center [20, 125] width 7 height 7
click at [217, 326] on div "Undo" at bounding box center [220, 391] width 14 height 6
click at [20, 199] on div at bounding box center [20, 196] width 7 height 7
click at [22, 199] on div at bounding box center [19, 196] width 13 height 13
click at [479, 326] on icon at bounding box center [480, 390] width 9 height 9
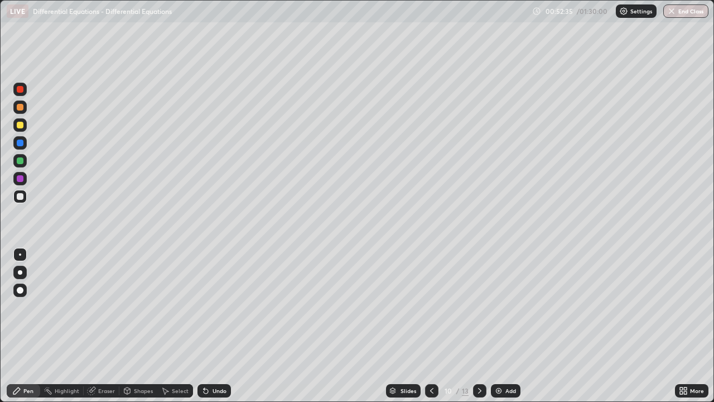
click at [17, 198] on div at bounding box center [20, 196] width 7 height 7
click at [214, 326] on div "Undo" at bounding box center [220, 391] width 14 height 6
click at [209, 326] on icon at bounding box center [205, 390] width 9 height 9
click at [217, 326] on div "Undo" at bounding box center [220, 391] width 14 height 6
click at [219, 326] on div "Undo" at bounding box center [214, 390] width 33 height 13
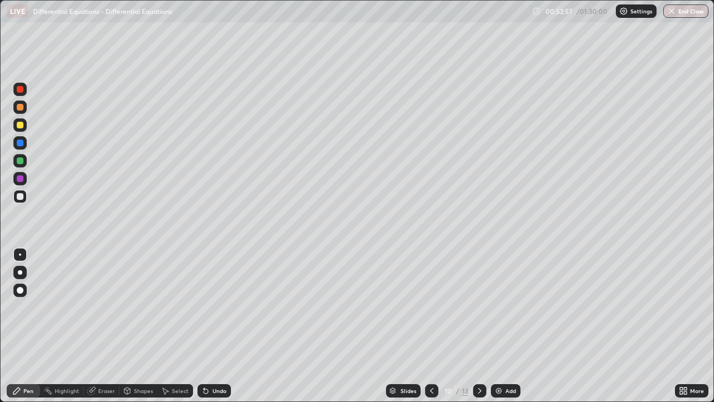
click at [217, 326] on div "Undo" at bounding box center [220, 391] width 14 height 6
click at [23, 195] on div at bounding box center [20, 196] width 7 height 7
click at [21, 126] on div at bounding box center [20, 125] width 7 height 7
click at [214, 326] on div "Undo" at bounding box center [220, 391] width 14 height 6
click at [429, 326] on icon at bounding box center [432, 390] width 9 height 9
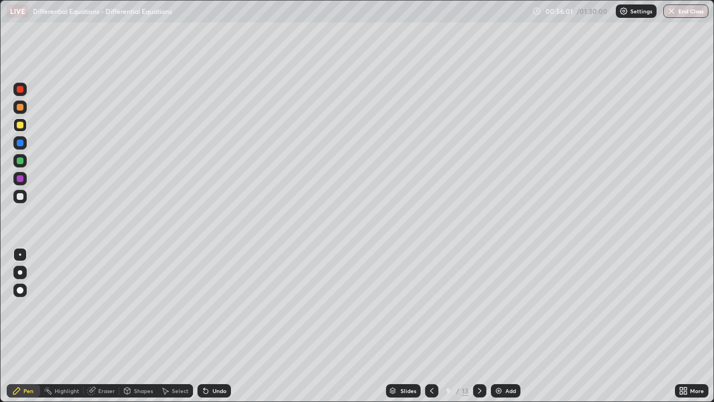
click at [176, 326] on div "Select" at bounding box center [180, 391] width 17 height 6
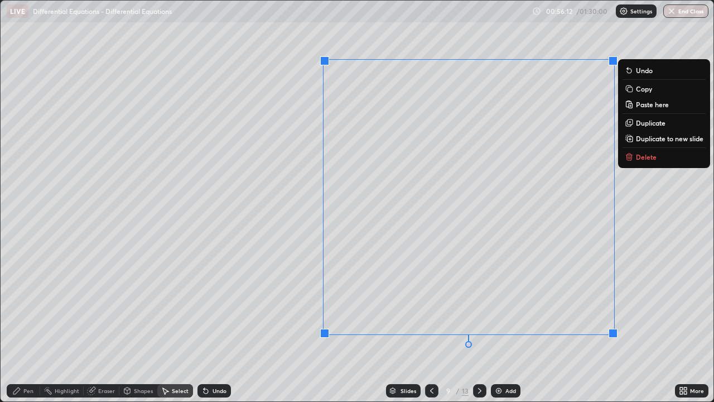
click at [642, 93] on p "Copy" at bounding box center [644, 88] width 16 height 9
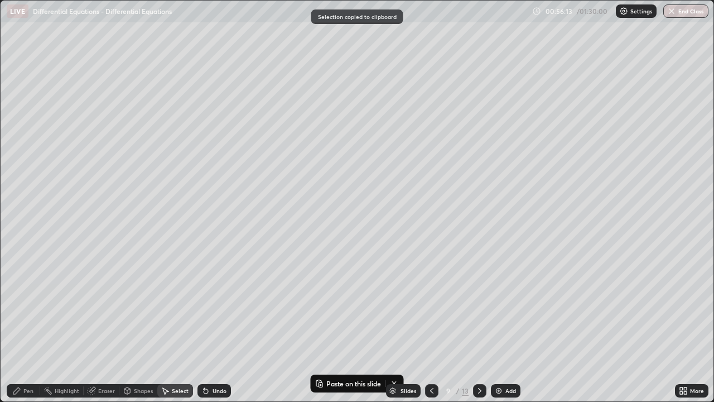
click at [479, 326] on icon at bounding box center [480, 390] width 9 height 9
click at [319, 199] on div "0 ° Undo Copy Paste here Duplicate Duplicate to new slide Delete" at bounding box center [357, 201] width 713 height 401
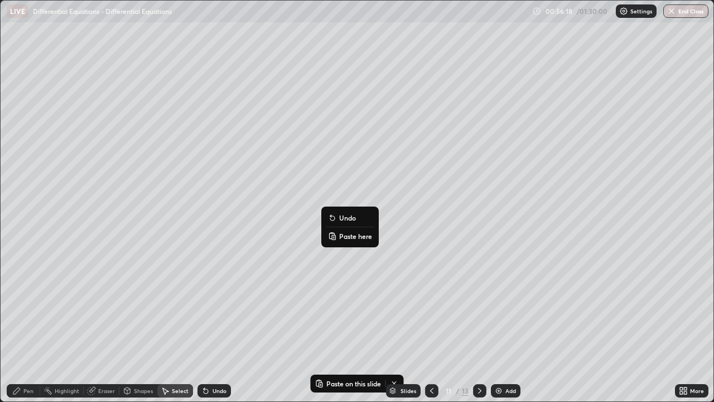
click at [345, 234] on p "Paste here" at bounding box center [355, 236] width 33 height 9
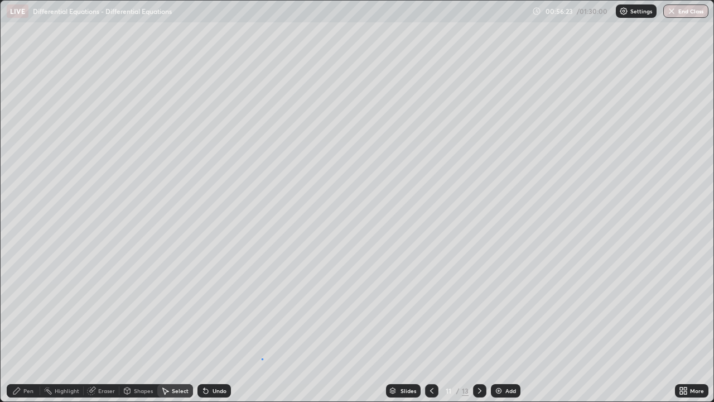
click at [262, 326] on div "0 ° Undo Copy Paste here Duplicate Duplicate to new slide Delete" at bounding box center [357, 201] width 713 height 401
click at [32, 326] on div "Pen" at bounding box center [28, 391] width 10 height 6
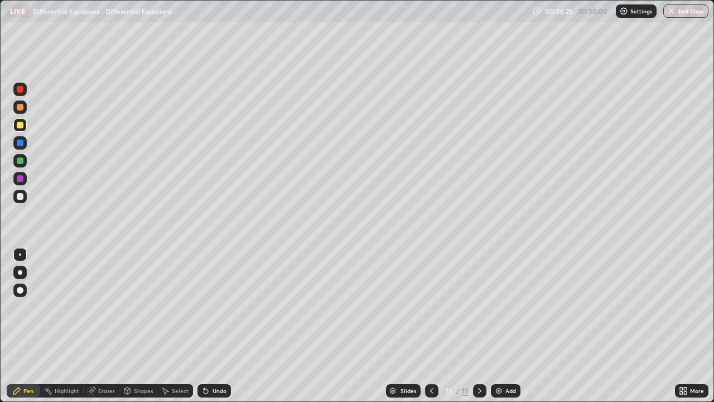
click at [21, 126] on div at bounding box center [20, 125] width 7 height 7
click at [177, 326] on div "Select" at bounding box center [180, 391] width 17 height 6
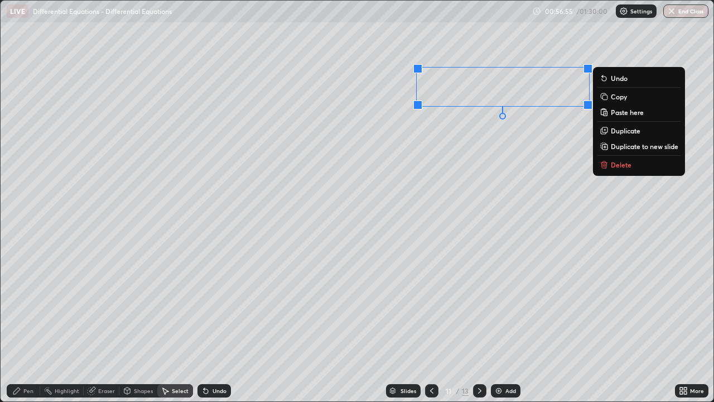
click at [376, 299] on div "0 ° Undo Copy Paste here Duplicate Duplicate to new slide Delete" at bounding box center [357, 201] width 713 height 401
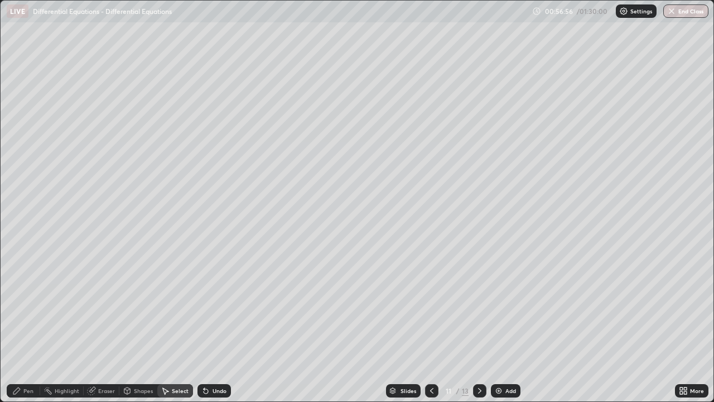
click at [31, 326] on div "Pen" at bounding box center [23, 390] width 33 height 13
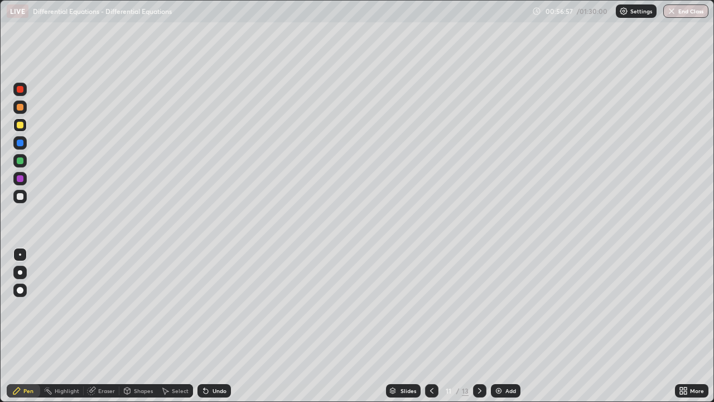
click at [21, 155] on div at bounding box center [19, 160] width 13 height 13
click at [25, 129] on div at bounding box center [19, 124] width 13 height 13
click at [218, 326] on div "Undo" at bounding box center [220, 391] width 14 height 6
click at [183, 326] on div "Select" at bounding box center [180, 391] width 17 height 6
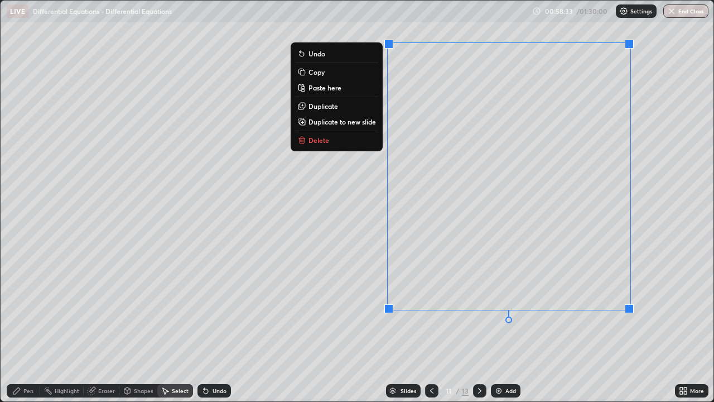
click at [29, 326] on div "Pen" at bounding box center [28, 391] width 10 height 6
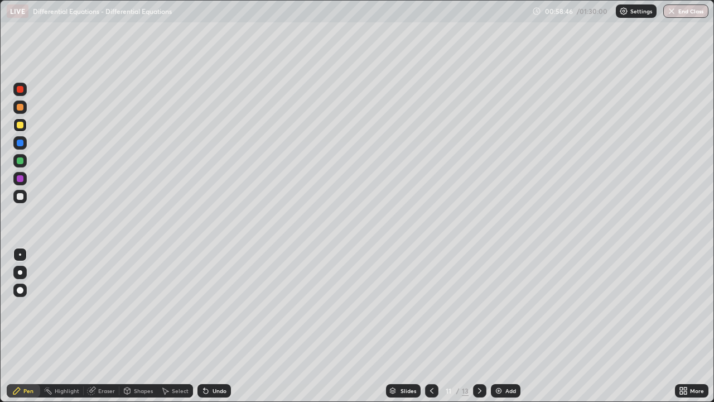
click at [216, 326] on div "Undo" at bounding box center [220, 391] width 14 height 6
click at [215, 326] on div "Undo" at bounding box center [220, 391] width 14 height 6
click at [28, 326] on div "Pen" at bounding box center [23, 390] width 33 height 13
click at [21, 196] on div at bounding box center [20, 196] width 7 height 7
click at [478, 326] on icon at bounding box center [480, 390] width 9 height 9
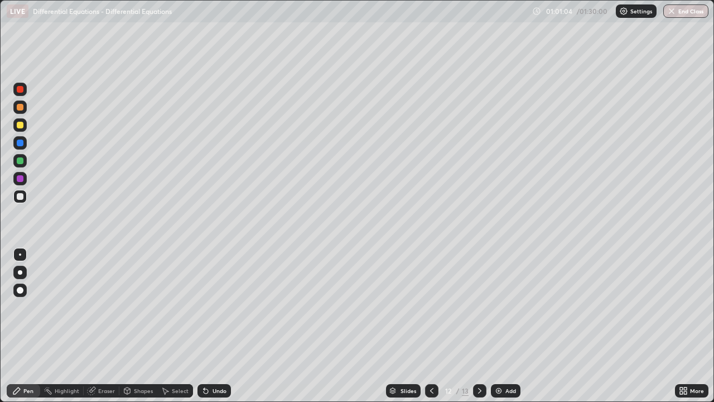
click at [23, 197] on div at bounding box center [20, 196] width 7 height 7
click at [22, 199] on div at bounding box center [19, 196] width 13 height 13
click at [411, 326] on div "Slides" at bounding box center [409, 391] width 16 height 6
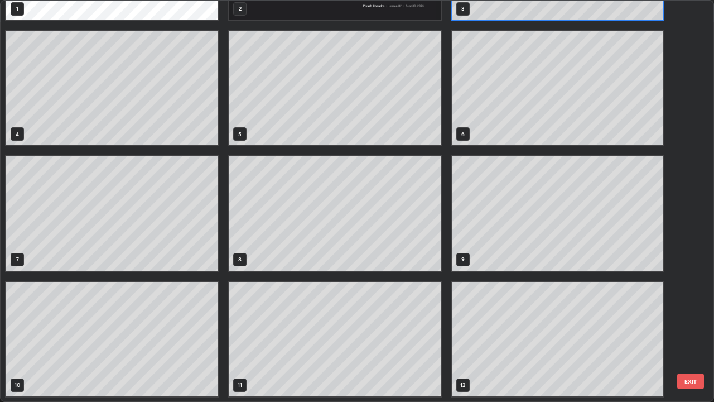
scroll to position [0, 0]
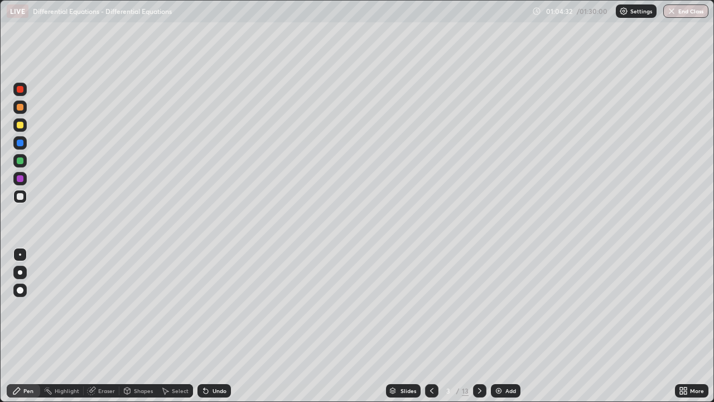
click at [404, 326] on div "Slides" at bounding box center [409, 391] width 16 height 6
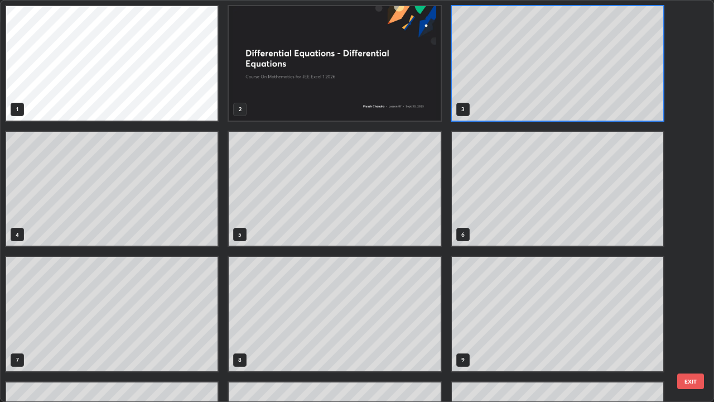
scroll to position [397, 708]
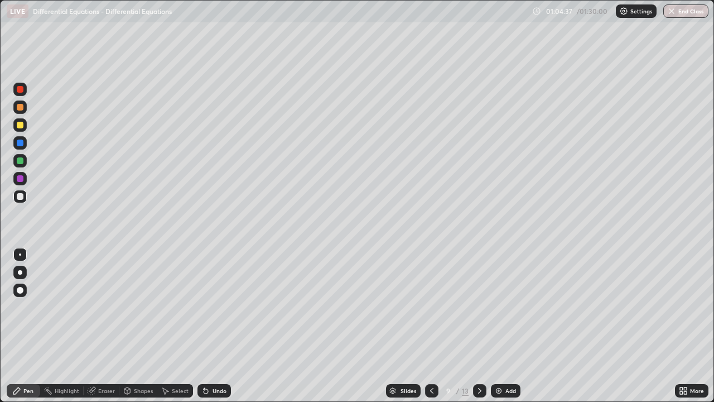
click at [478, 326] on icon at bounding box center [480, 390] width 9 height 9
click at [431, 326] on icon at bounding box center [432, 390] width 9 height 9
click at [480, 326] on icon at bounding box center [480, 390] width 9 height 9
click at [479, 326] on icon at bounding box center [479, 391] width 3 height 6
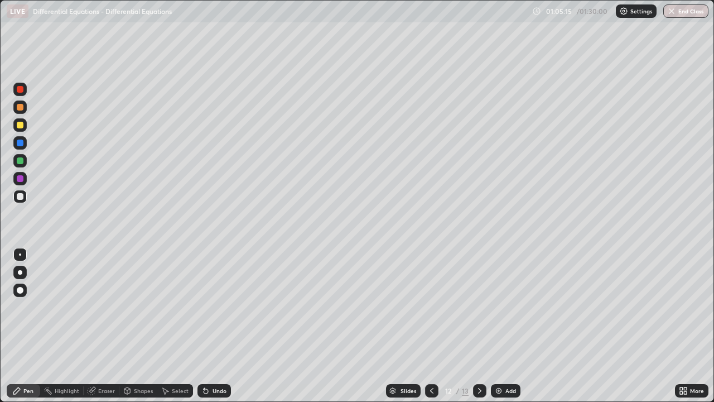
click at [20, 129] on div at bounding box center [19, 124] width 13 height 13
click at [20, 108] on div at bounding box center [20, 107] width 7 height 7
click at [181, 326] on div "Select" at bounding box center [180, 391] width 17 height 6
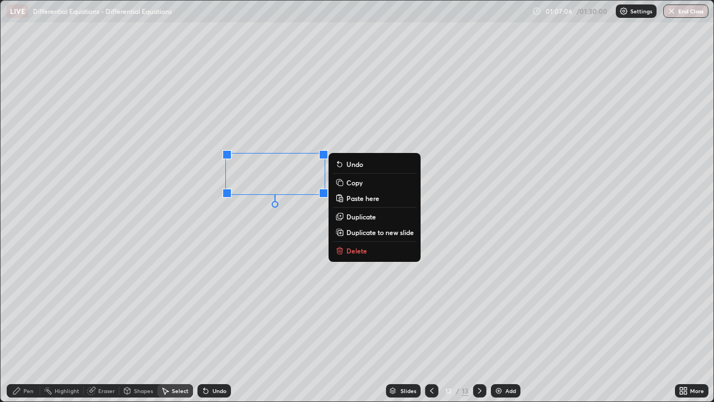
click at [35, 326] on div "Pen" at bounding box center [23, 390] width 33 height 13
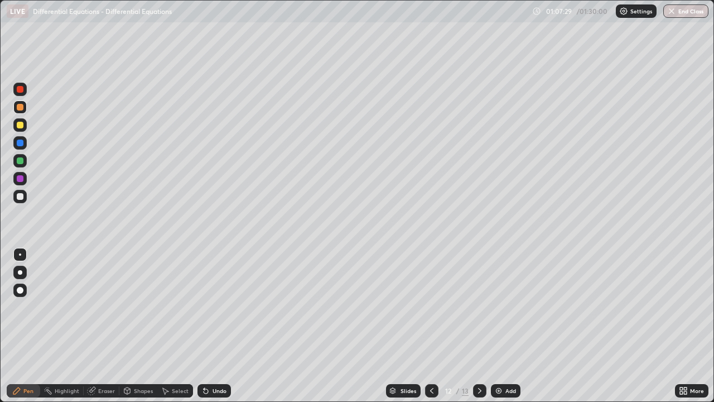
click at [21, 127] on div at bounding box center [20, 125] width 7 height 7
click at [21, 161] on div at bounding box center [20, 160] width 7 height 7
click at [21, 124] on div at bounding box center [20, 125] width 7 height 7
click at [175, 326] on div "Select" at bounding box center [180, 391] width 17 height 6
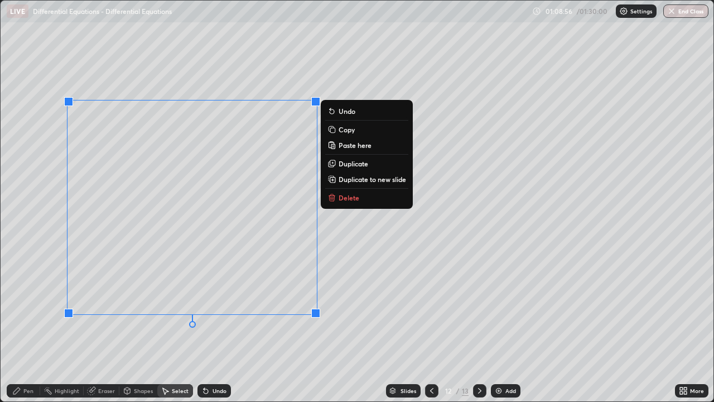
click at [30, 326] on div "Pen" at bounding box center [28, 391] width 10 height 6
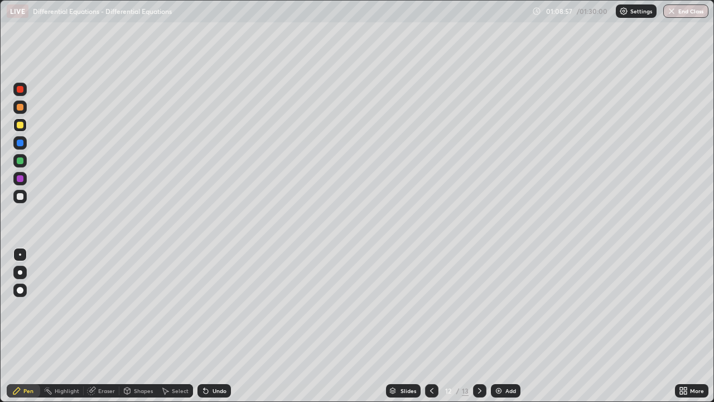
click at [22, 127] on div at bounding box center [20, 125] width 7 height 7
click at [216, 326] on div "Undo" at bounding box center [220, 391] width 14 height 6
click at [219, 326] on div "Undo" at bounding box center [214, 390] width 33 height 13
click at [25, 162] on div at bounding box center [19, 160] width 13 height 13
click at [21, 126] on div at bounding box center [20, 125] width 7 height 7
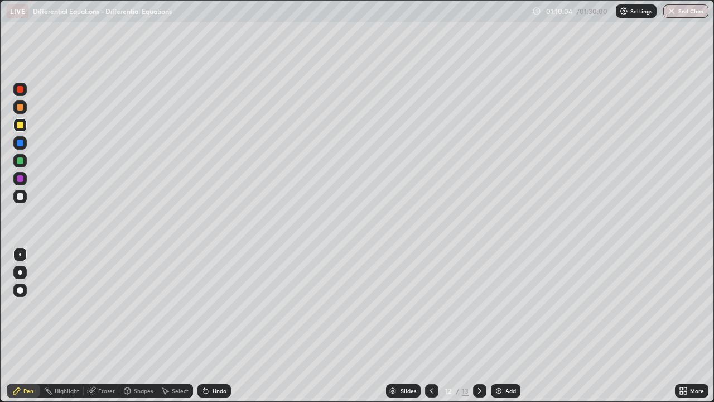
click at [23, 128] on div at bounding box center [19, 124] width 13 height 13
click at [20, 162] on div at bounding box center [20, 160] width 7 height 7
click at [20, 108] on div at bounding box center [20, 107] width 7 height 7
click at [103, 326] on div "Eraser" at bounding box center [102, 390] width 36 height 13
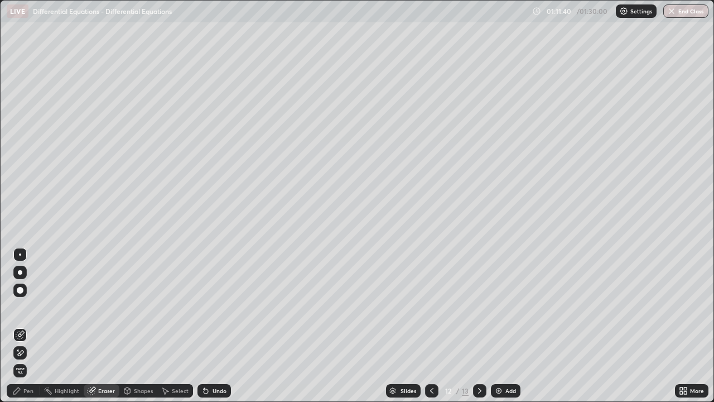
click at [21, 326] on div "Pen" at bounding box center [23, 390] width 33 height 13
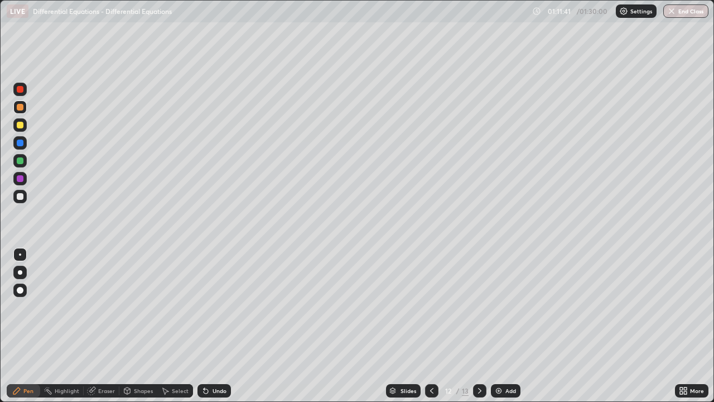
click at [25, 195] on div at bounding box center [19, 196] width 13 height 13
click at [221, 326] on div "Undo" at bounding box center [220, 391] width 14 height 6
click at [21, 125] on div at bounding box center [20, 125] width 7 height 7
click at [479, 326] on icon at bounding box center [480, 390] width 9 height 9
click at [21, 199] on div at bounding box center [20, 196] width 7 height 7
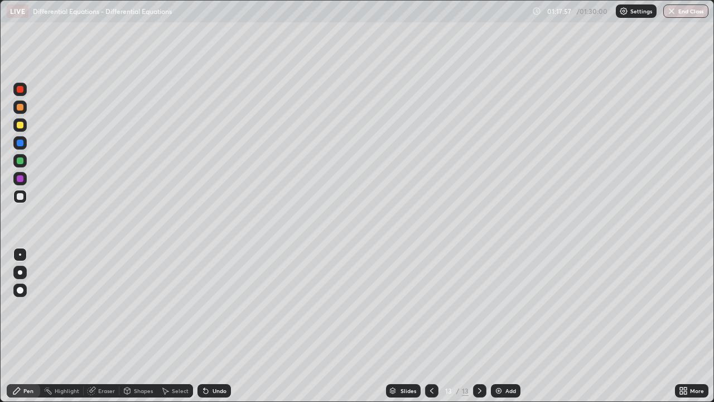
click at [21, 125] on div at bounding box center [20, 125] width 7 height 7
click at [21, 129] on div at bounding box center [19, 124] width 13 height 13
click at [218, 326] on div "Undo" at bounding box center [220, 391] width 14 height 6
click at [217, 326] on div "Undo" at bounding box center [220, 391] width 14 height 6
click at [21, 162] on div at bounding box center [20, 160] width 7 height 7
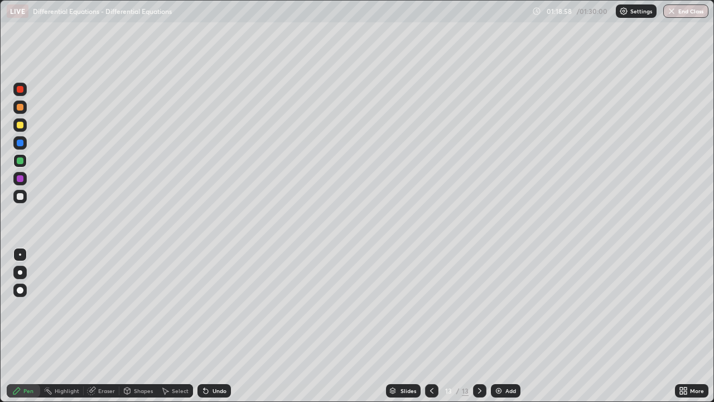
click at [20, 131] on div at bounding box center [19, 124] width 13 height 13
click at [214, 326] on div "Undo" at bounding box center [220, 391] width 14 height 6
click at [182, 326] on div "Select" at bounding box center [175, 390] width 36 height 13
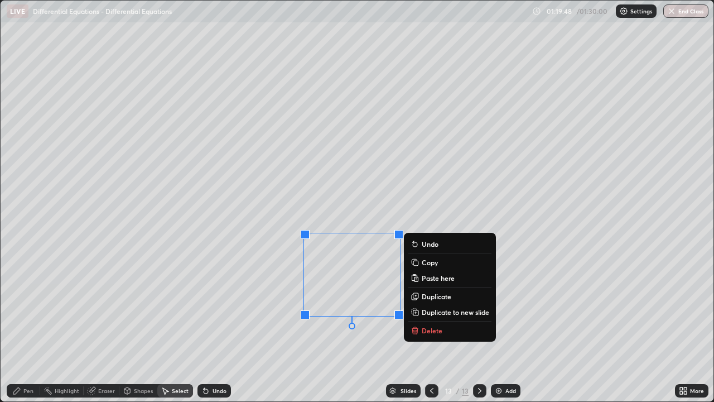
click at [444, 326] on button "Delete" at bounding box center [450, 330] width 83 height 13
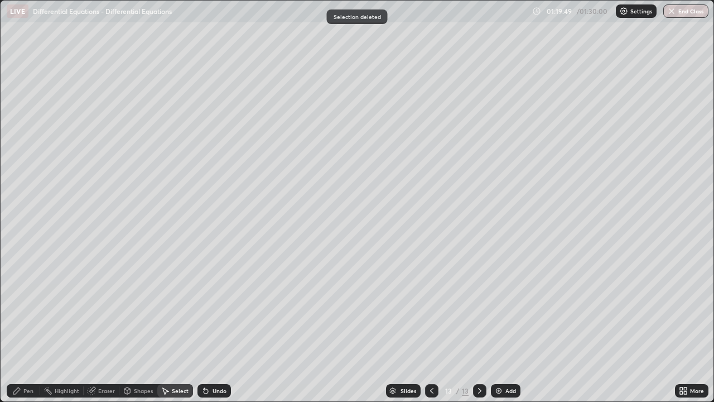
click at [25, 326] on div "Pen" at bounding box center [28, 391] width 10 height 6
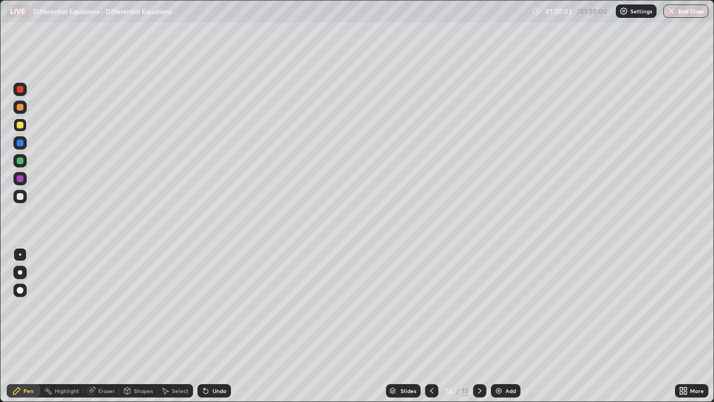
click at [25, 167] on div at bounding box center [19, 161] width 13 height 18
click at [20, 108] on div at bounding box center [20, 107] width 7 height 7
click at [20, 127] on div at bounding box center [20, 125] width 7 height 7
click at [182, 326] on div "Select" at bounding box center [175, 390] width 36 height 13
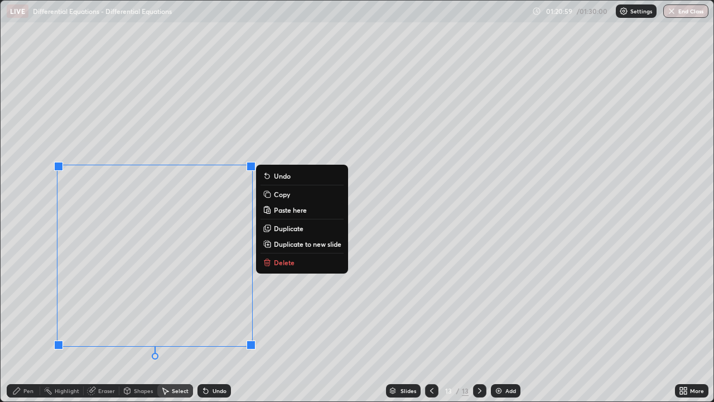
click at [30, 326] on div "Pen" at bounding box center [28, 391] width 10 height 6
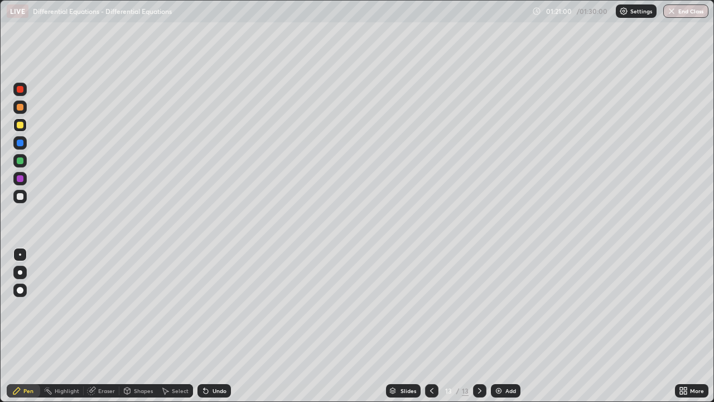
click at [21, 195] on div at bounding box center [20, 196] width 7 height 7
click at [210, 326] on div "Undo" at bounding box center [214, 390] width 33 height 13
click at [213, 326] on div "Undo" at bounding box center [220, 391] width 14 height 6
click at [219, 326] on div "Undo" at bounding box center [214, 390] width 33 height 13
click at [214, 326] on div "Undo" at bounding box center [214, 390] width 33 height 13
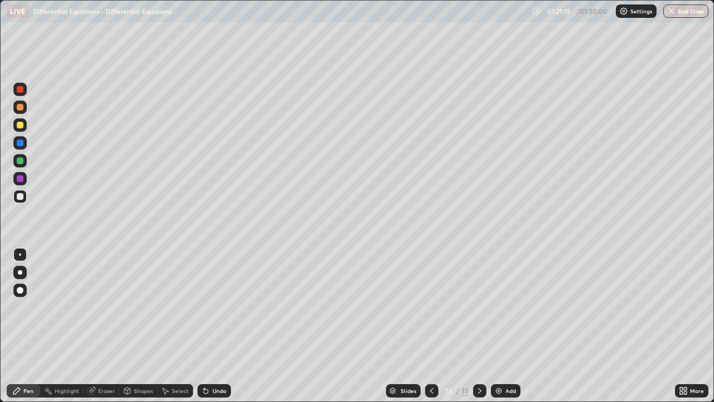
click at [212, 326] on div "Undo" at bounding box center [214, 390] width 33 height 13
click at [210, 326] on div "Undo" at bounding box center [214, 390] width 33 height 13
click at [204, 326] on icon at bounding box center [204, 388] width 1 height 1
click at [205, 326] on icon at bounding box center [206, 391] width 4 height 4
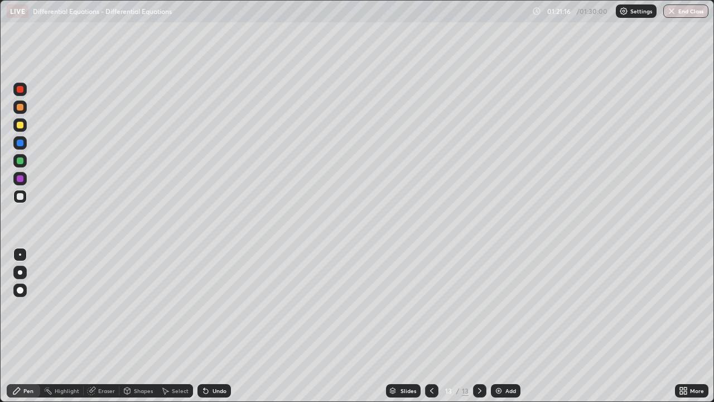
click at [204, 326] on icon at bounding box center [206, 391] width 4 height 4
click at [21, 127] on div at bounding box center [20, 125] width 7 height 7
click at [687, 13] on button "End Class" at bounding box center [686, 10] width 45 height 13
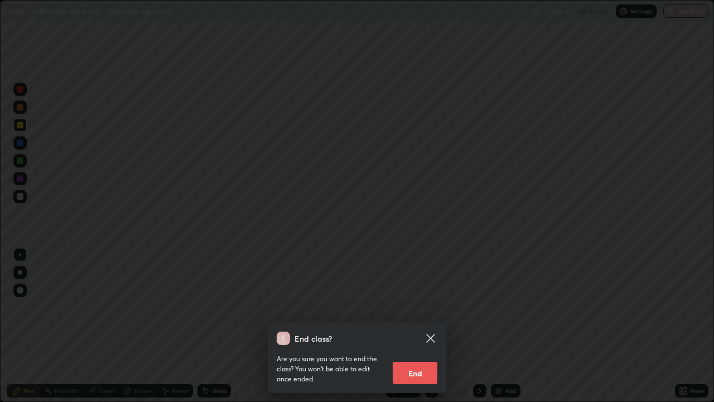
click at [424, 326] on button "End" at bounding box center [415, 373] width 45 height 22
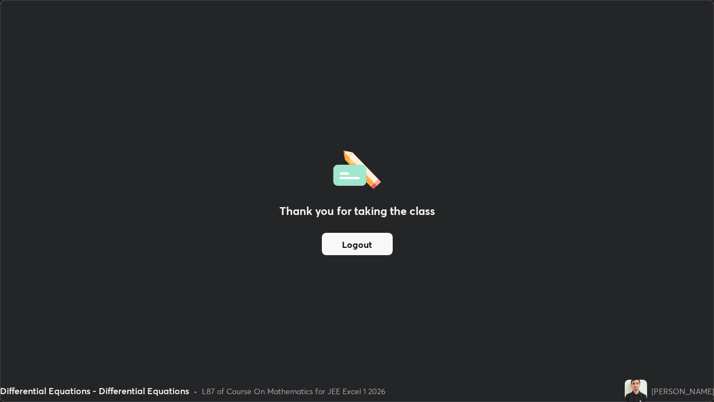
click at [365, 248] on button "Logout" at bounding box center [357, 244] width 71 height 22
